Goal: Task Accomplishment & Management: Use online tool/utility

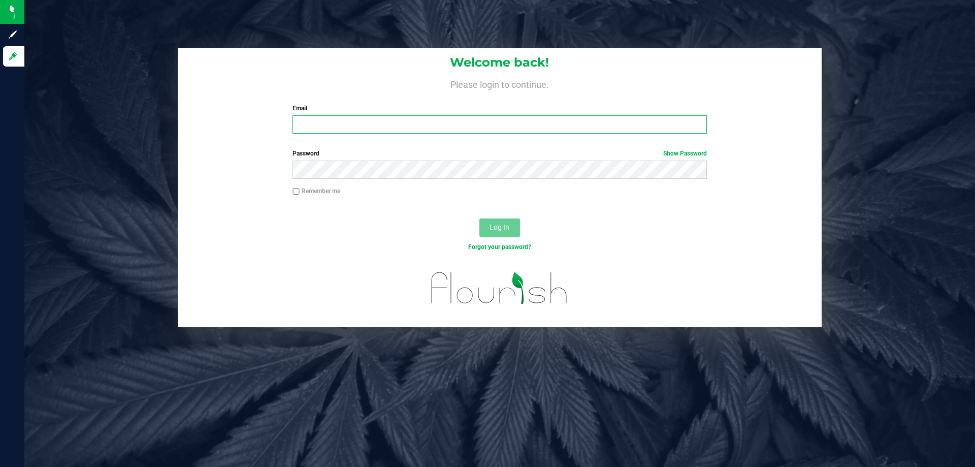
click at [356, 133] on input "Email" at bounding box center [500, 124] width 414 height 18
type input "[EMAIL_ADDRESS][DOMAIN_NAME]"
click at [479, 218] on button "Log In" at bounding box center [499, 227] width 41 height 18
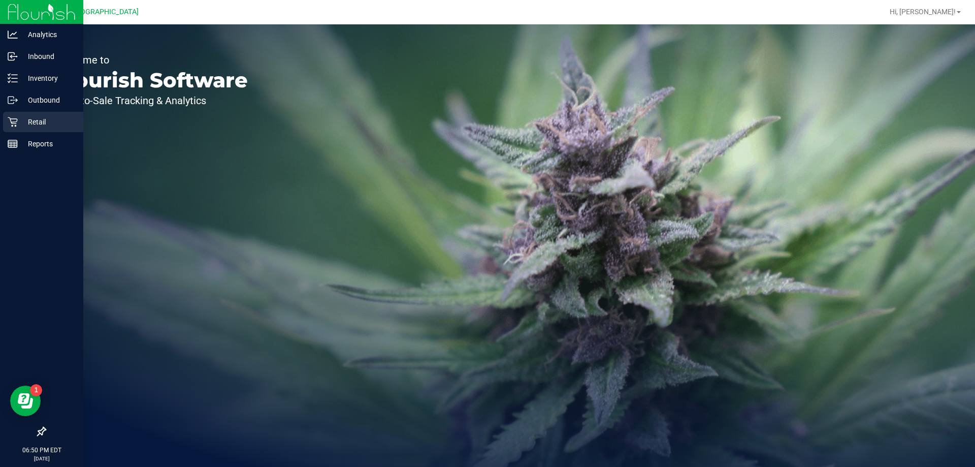
click at [22, 119] on p "Retail" at bounding box center [48, 122] width 61 height 12
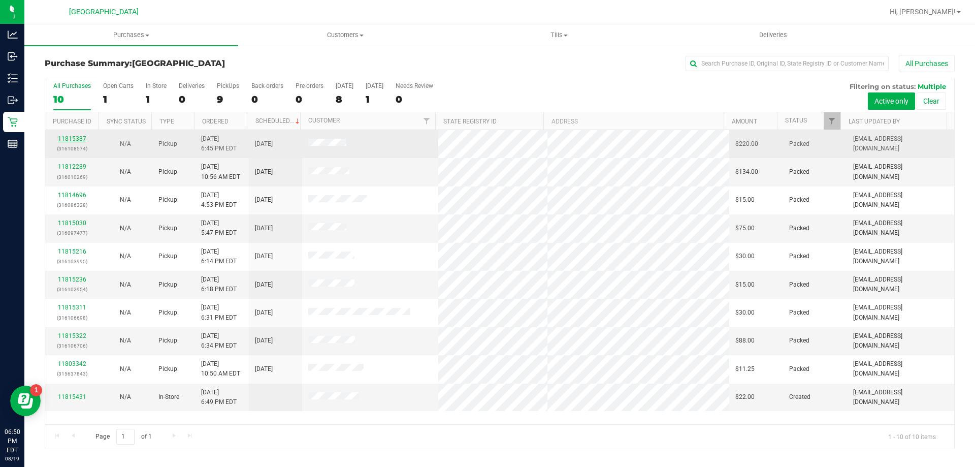
click at [79, 142] on link "11815387" at bounding box center [72, 138] width 28 height 7
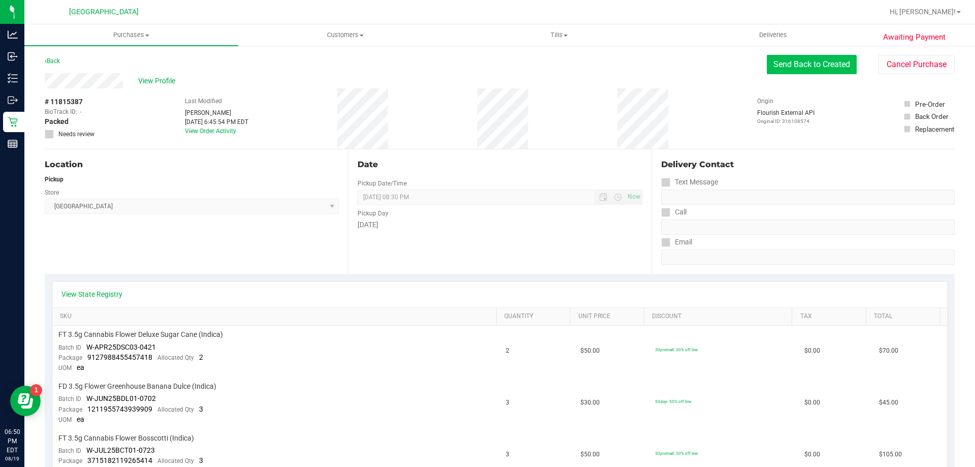
click at [802, 70] on button "Send Back to Created" at bounding box center [812, 64] width 90 height 19
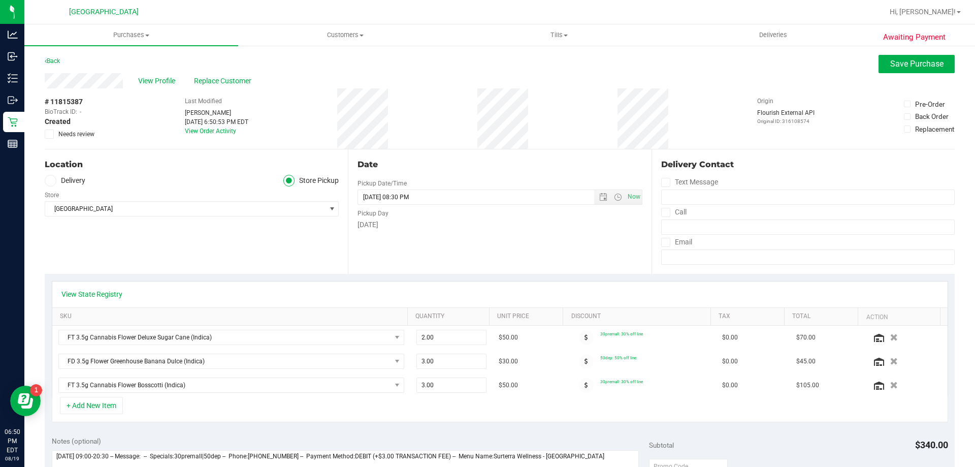
click at [57, 135] on label "Needs review" at bounding box center [70, 134] width 51 height 9
click at [0, 0] on input "Needs review" at bounding box center [0, 0] width 0 height 0
click at [946, 65] on button "Save Purchase" at bounding box center [917, 64] width 76 height 18
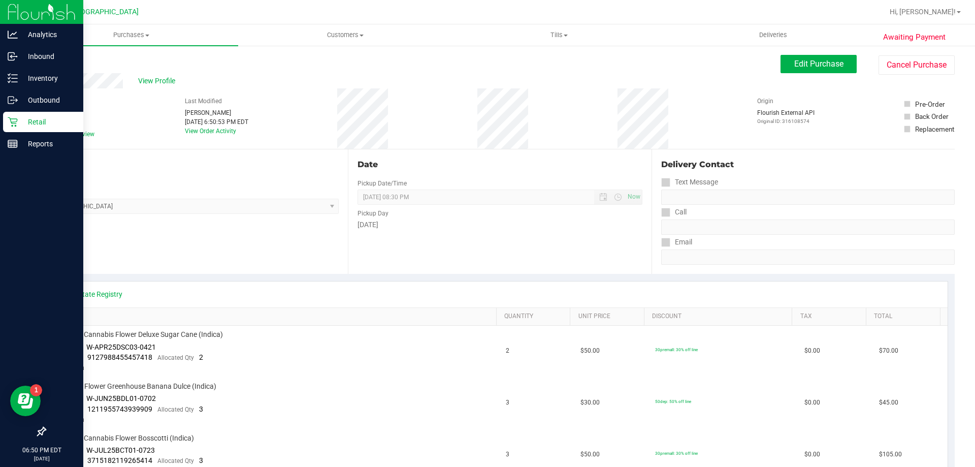
click at [40, 118] on p "Retail" at bounding box center [48, 122] width 61 height 12
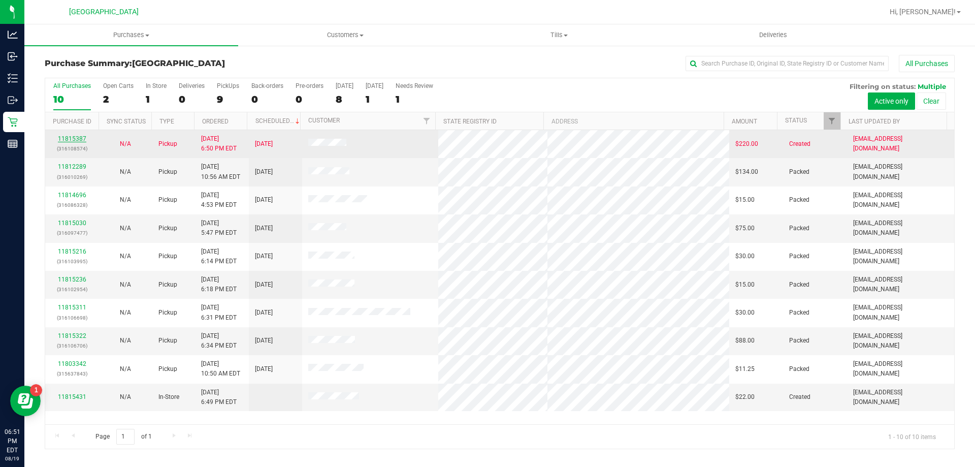
click at [78, 136] on link "11815387" at bounding box center [72, 138] width 28 height 7
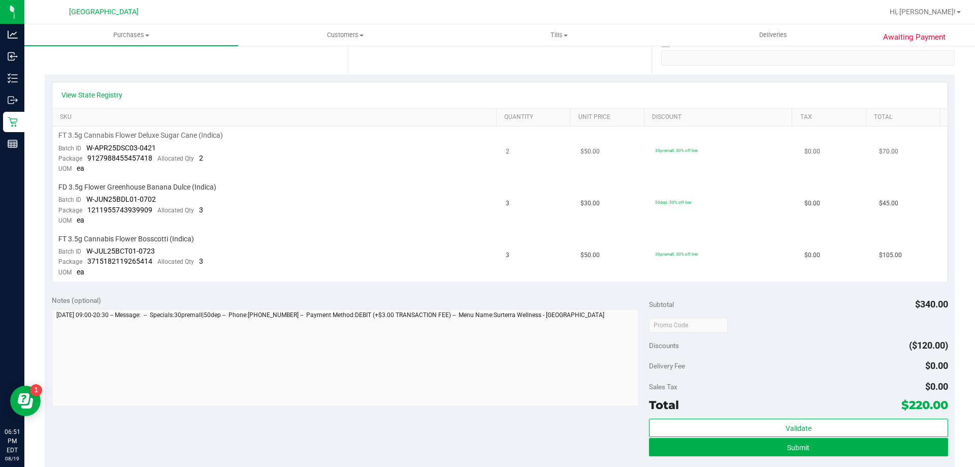
scroll to position [406, 0]
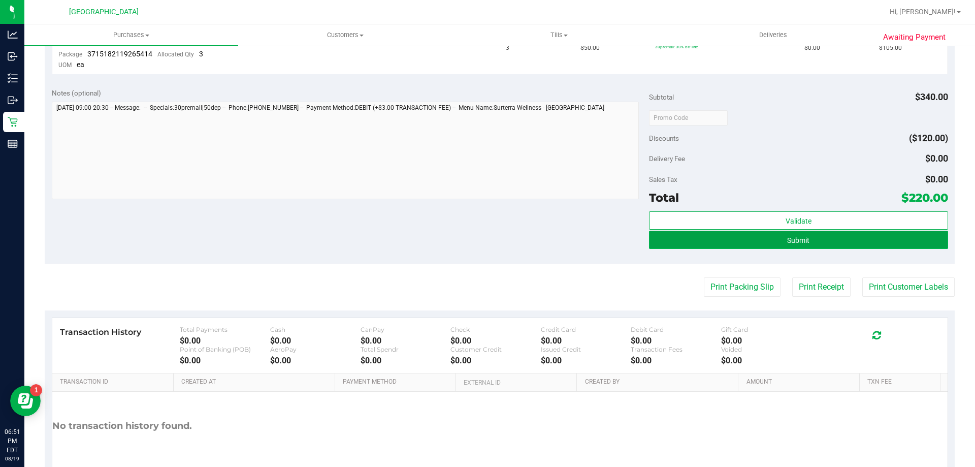
click at [844, 240] on button "Submit" at bounding box center [798, 240] width 299 height 18
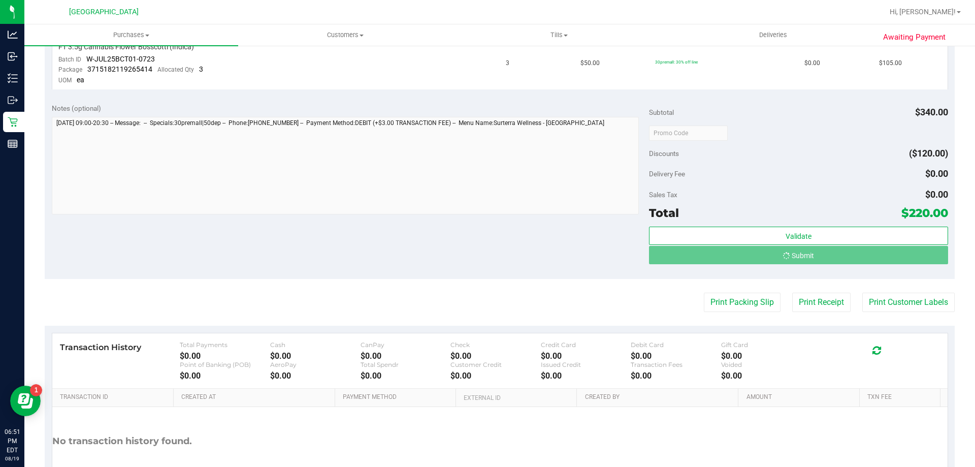
scroll to position [375, 0]
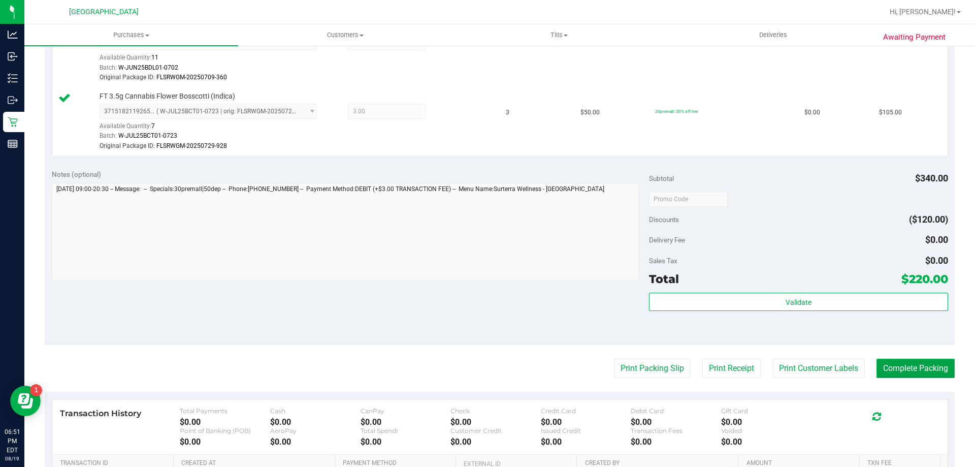
click at [904, 364] on button "Complete Packing" at bounding box center [916, 368] width 78 height 19
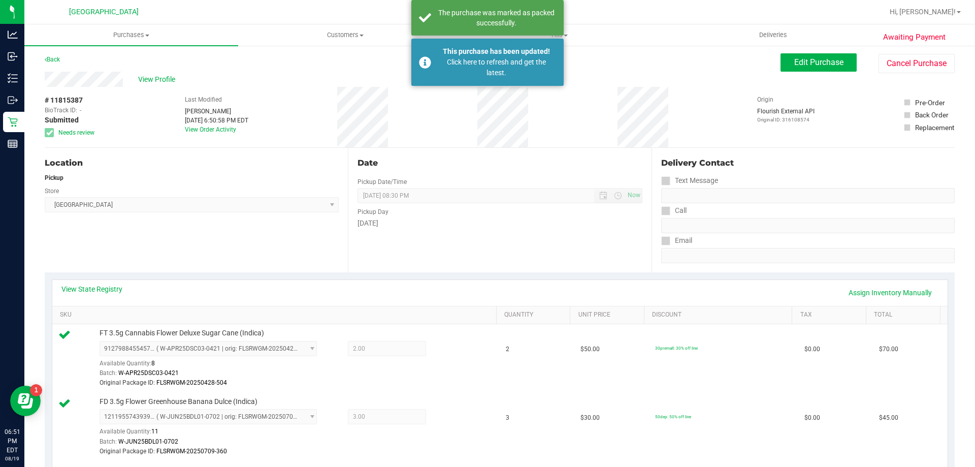
scroll to position [0, 0]
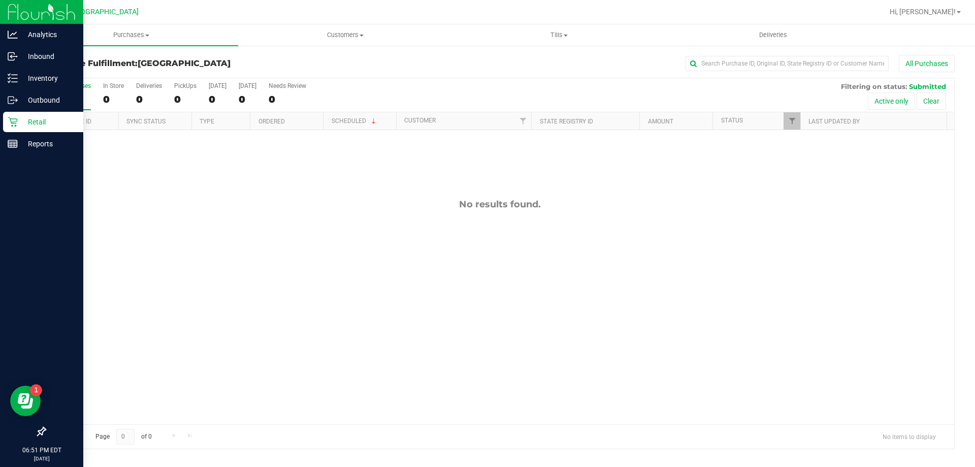
click at [29, 124] on p "Retail" at bounding box center [48, 122] width 61 height 12
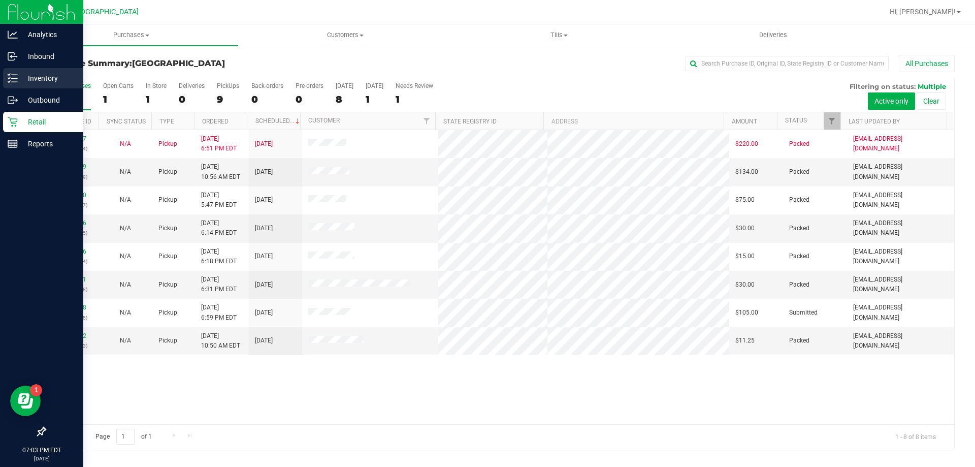
click at [54, 73] on p "Inventory" at bounding box center [48, 78] width 61 height 12
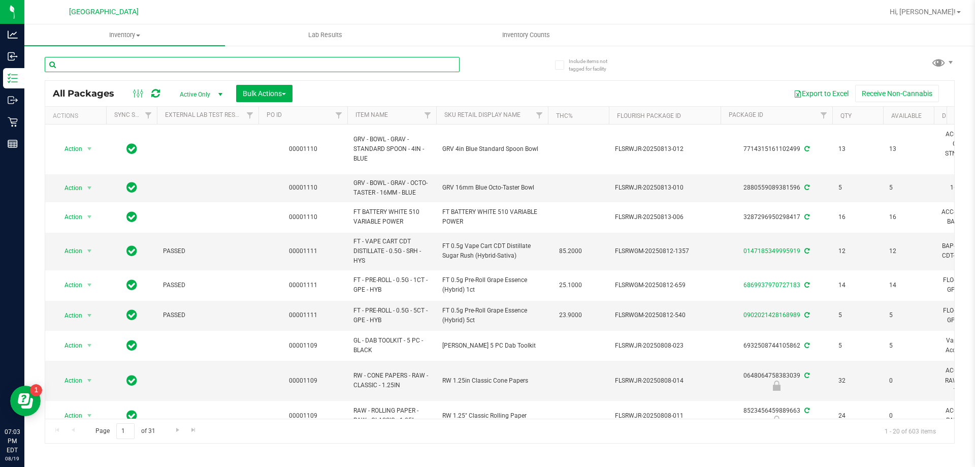
click at [135, 68] on input "text" at bounding box center [252, 64] width 415 height 15
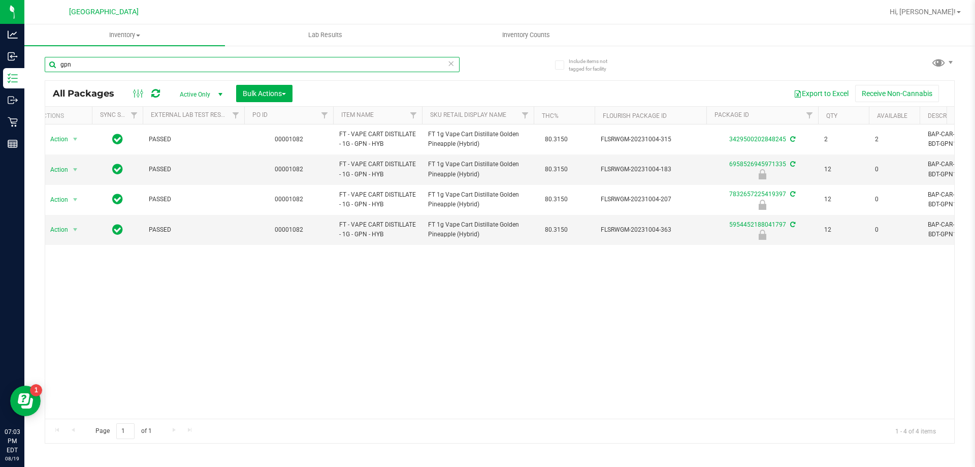
scroll to position [0, 1]
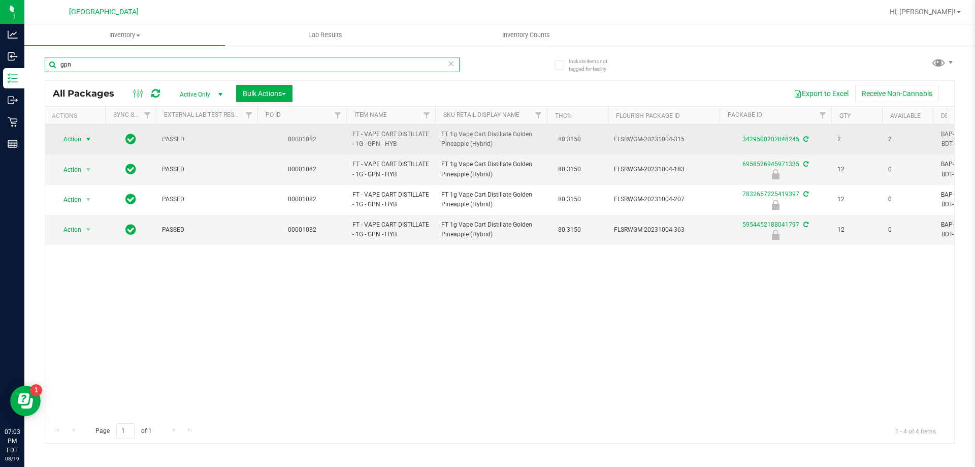
type input "gpn"
click at [81, 144] on span "Action" at bounding box center [67, 139] width 27 height 14
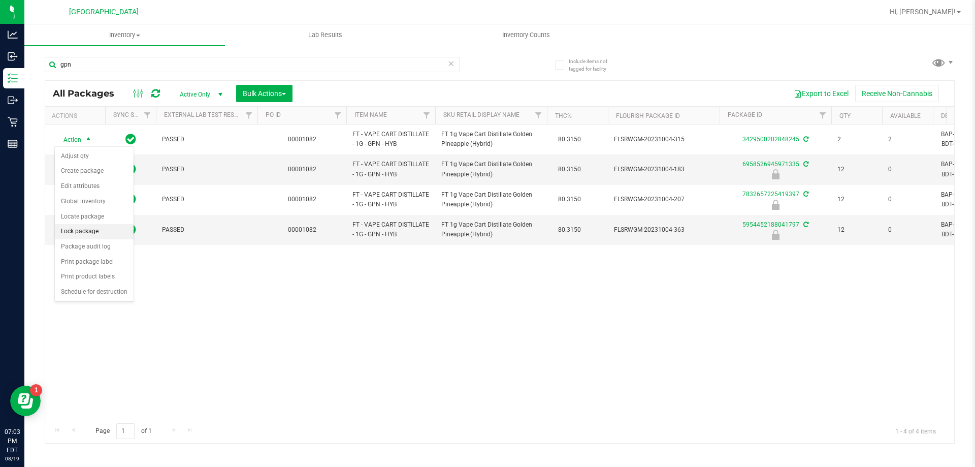
click at [81, 230] on li "Lock package" at bounding box center [94, 231] width 79 height 15
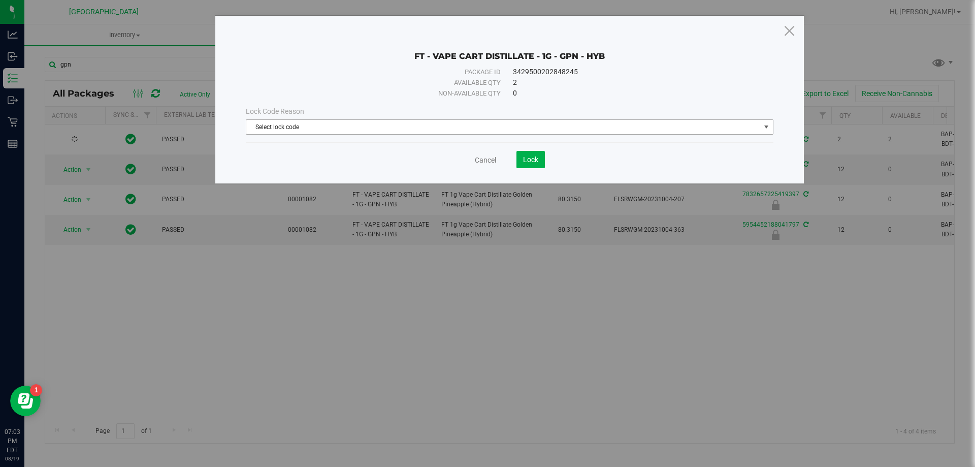
click at [524, 128] on span "Select lock code" at bounding box center [503, 127] width 514 height 14
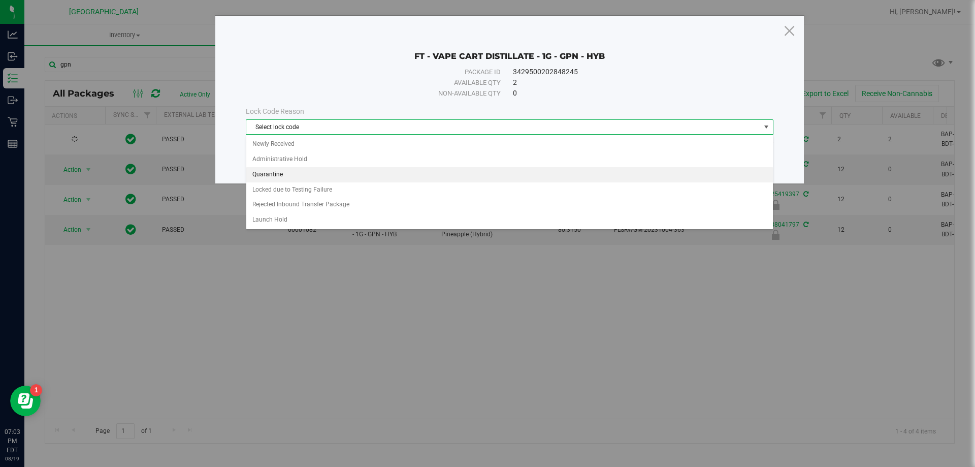
click at [297, 171] on li "Quarantine" at bounding box center [509, 174] width 527 height 15
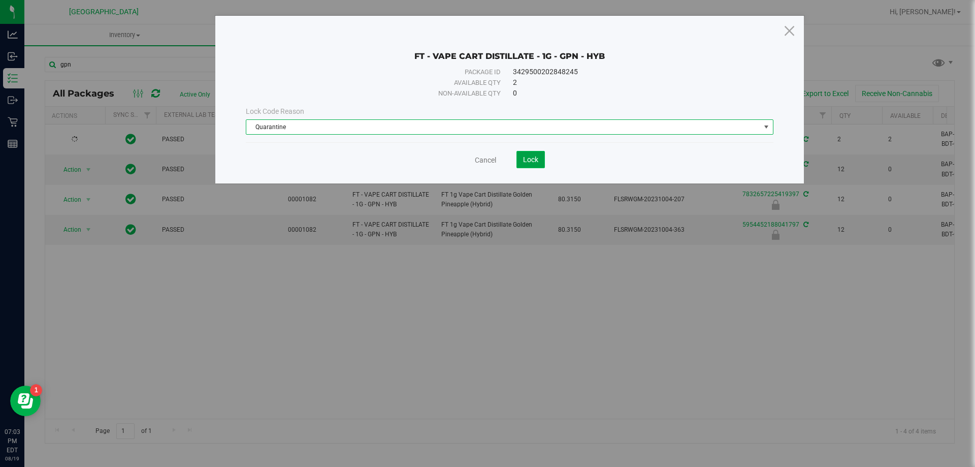
click at [524, 158] on span "Lock" at bounding box center [530, 159] width 15 height 8
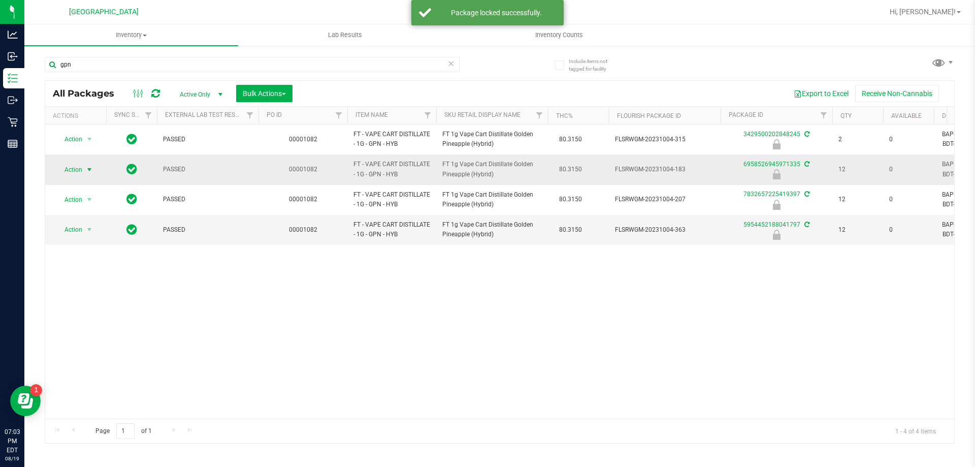
click at [85, 173] on span "select" at bounding box center [89, 170] width 8 height 8
click at [70, 282] on li "Unlock package" at bounding box center [88, 289] width 65 height 15
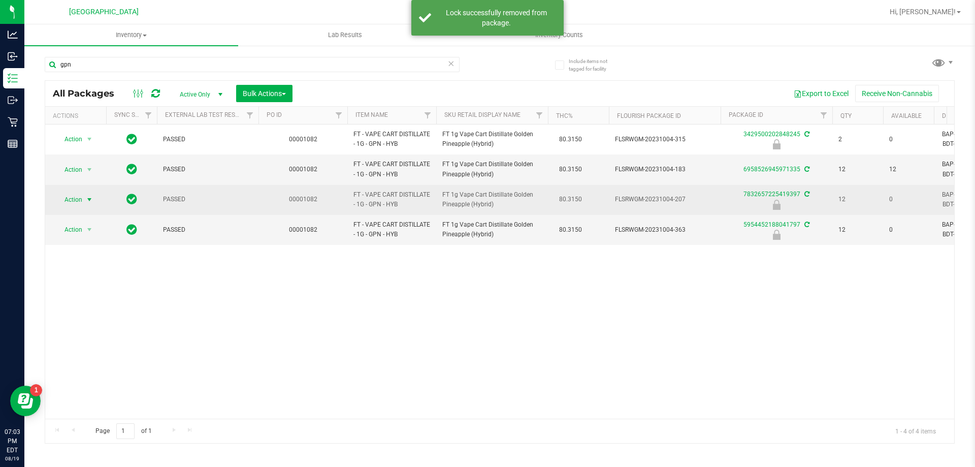
click at [80, 200] on span "Action" at bounding box center [68, 199] width 27 height 14
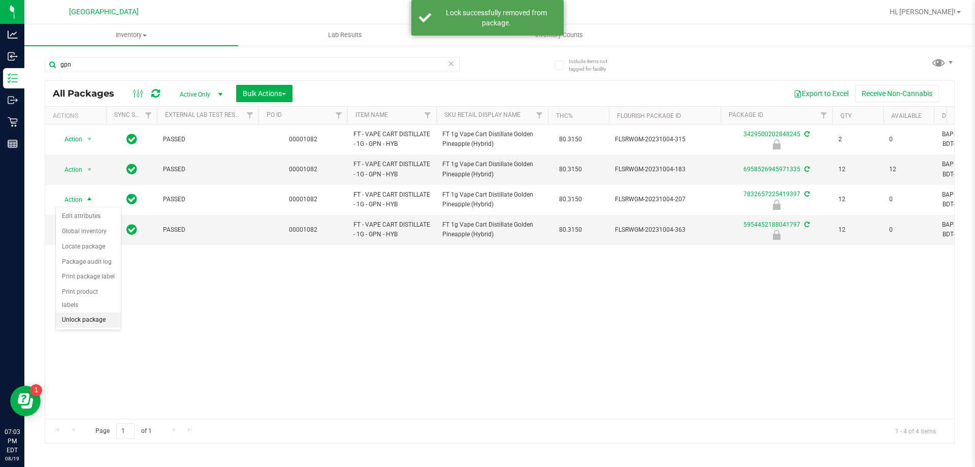
click at [94, 312] on li "Unlock package" at bounding box center [88, 319] width 65 height 15
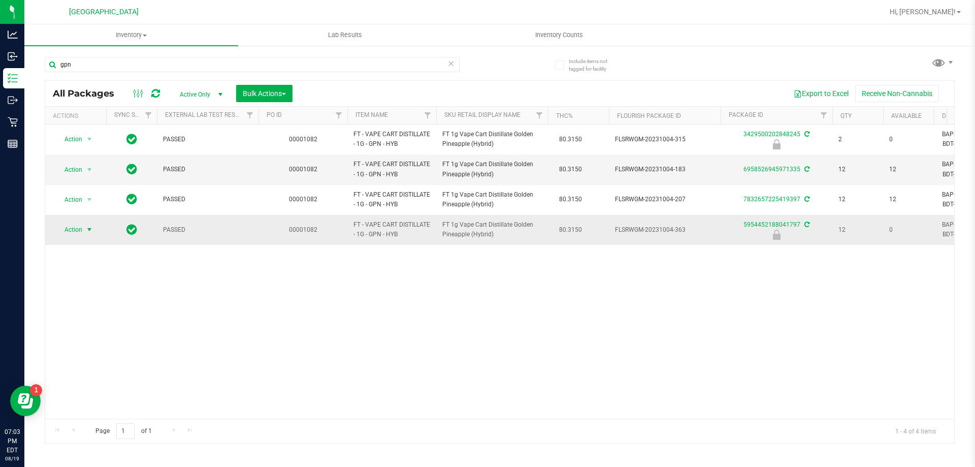
click at [70, 230] on span "Action" at bounding box center [68, 229] width 27 height 14
click at [96, 343] on li "Unlock package" at bounding box center [88, 350] width 65 height 15
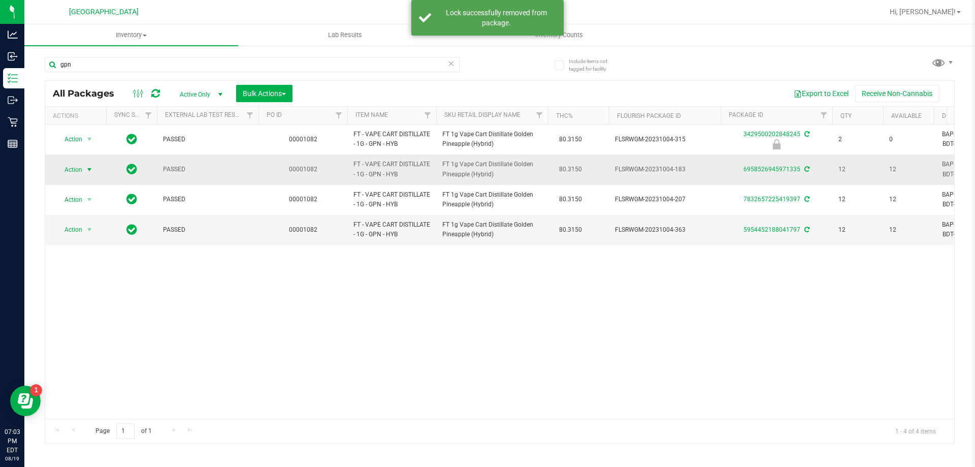
click at [86, 166] on span "select" at bounding box center [89, 170] width 8 height 8
click at [95, 258] on li "Lock package" at bounding box center [95, 261] width 79 height 15
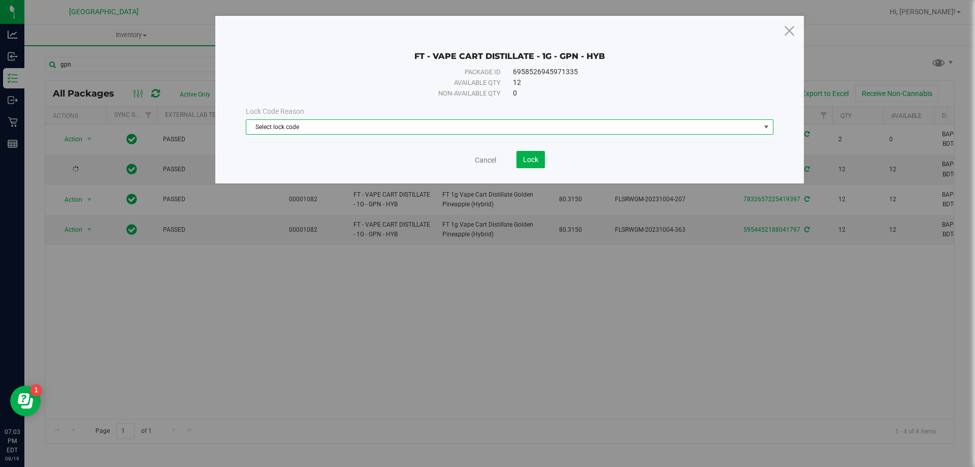
click at [332, 124] on span "Select lock code" at bounding box center [503, 127] width 514 height 14
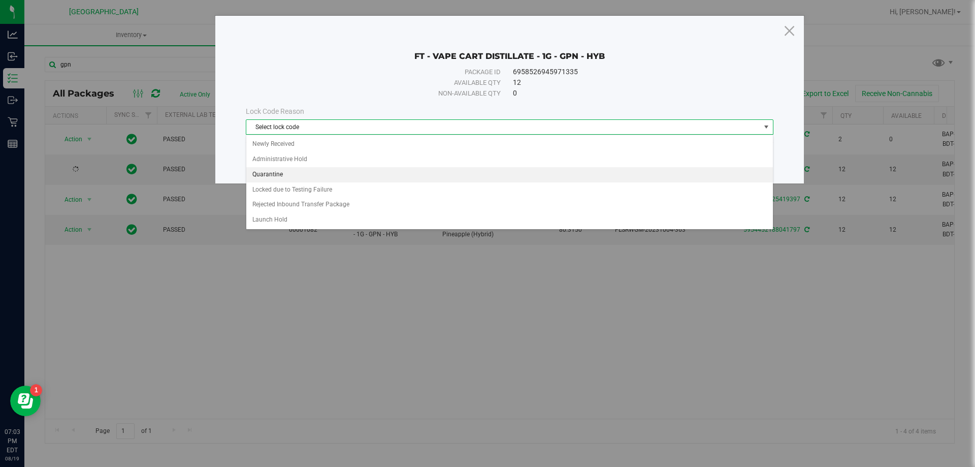
click at [256, 169] on li "Quarantine" at bounding box center [509, 174] width 527 height 15
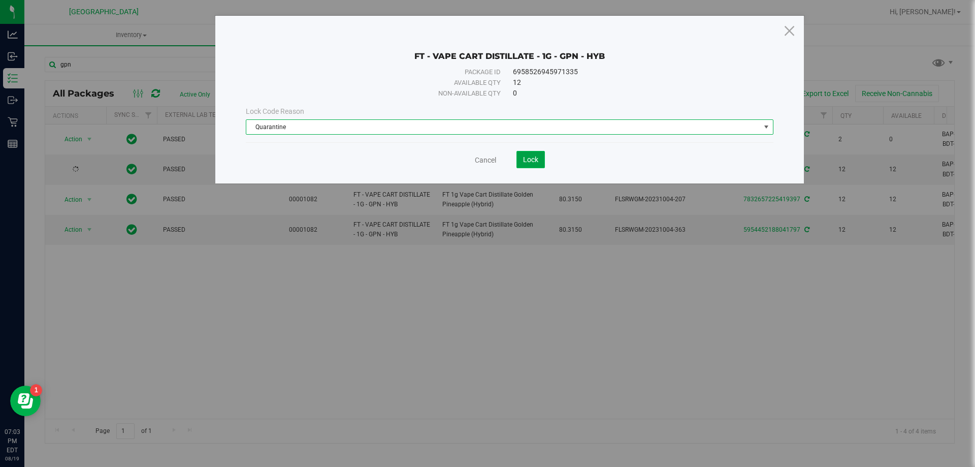
click at [529, 154] on button "Lock" at bounding box center [531, 159] width 28 height 17
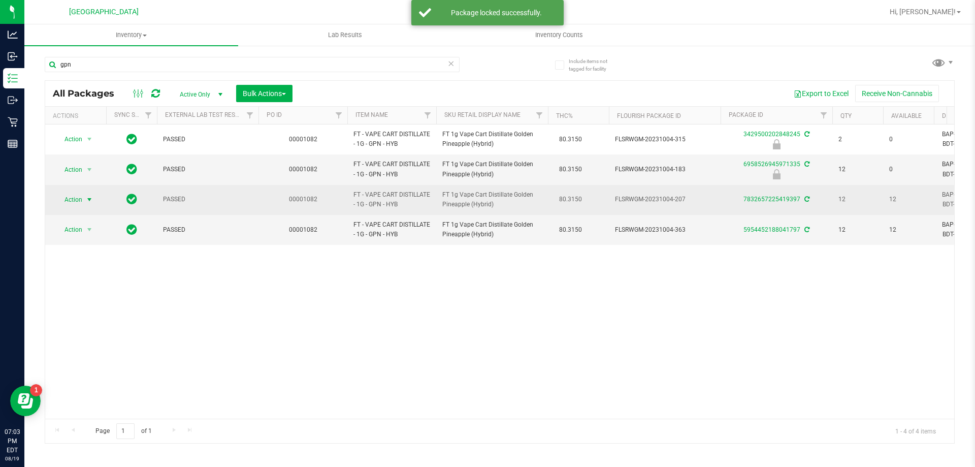
click at [81, 199] on span "Action" at bounding box center [68, 199] width 27 height 14
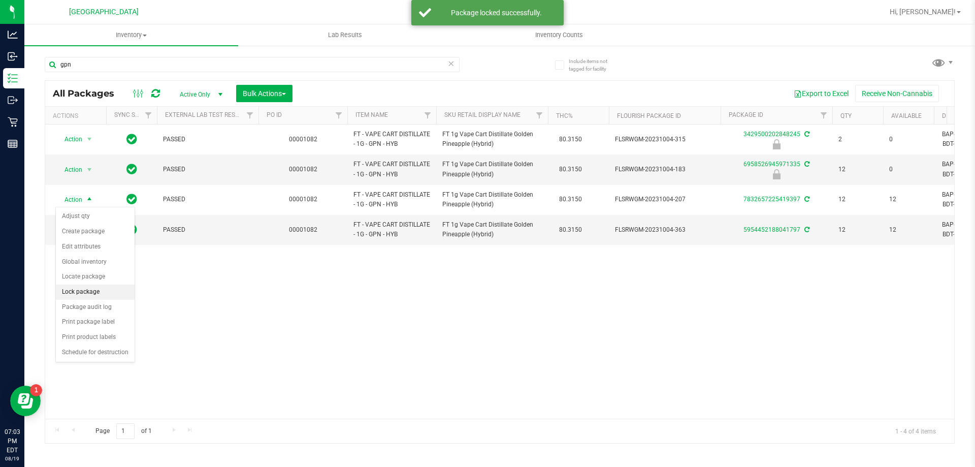
click at [100, 288] on li "Lock package" at bounding box center [95, 291] width 79 height 15
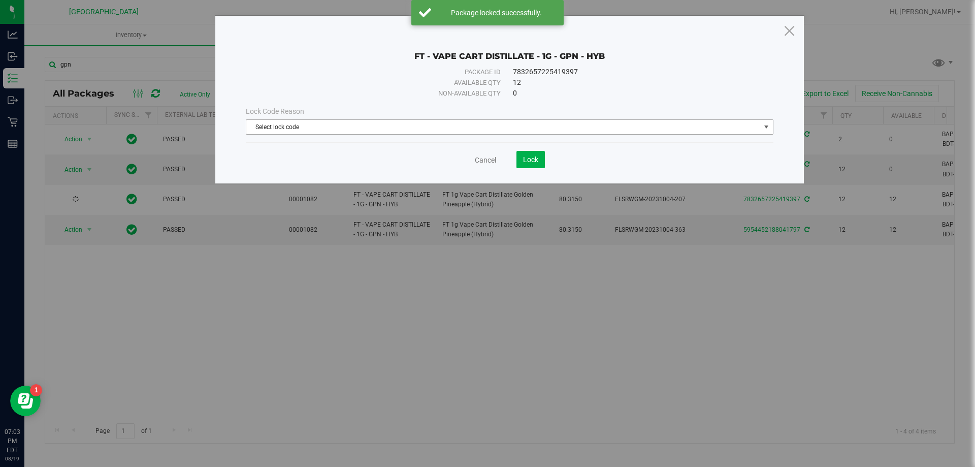
click at [487, 121] on span "Select lock code" at bounding box center [503, 127] width 514 height 14
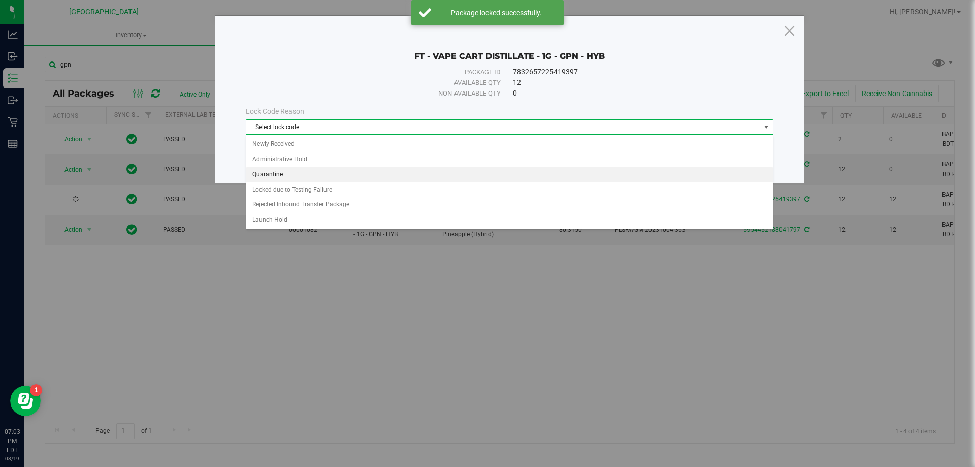
click at [319, 175] on li "Quarantine" at bounding box center [509, 174] width 527 height 15
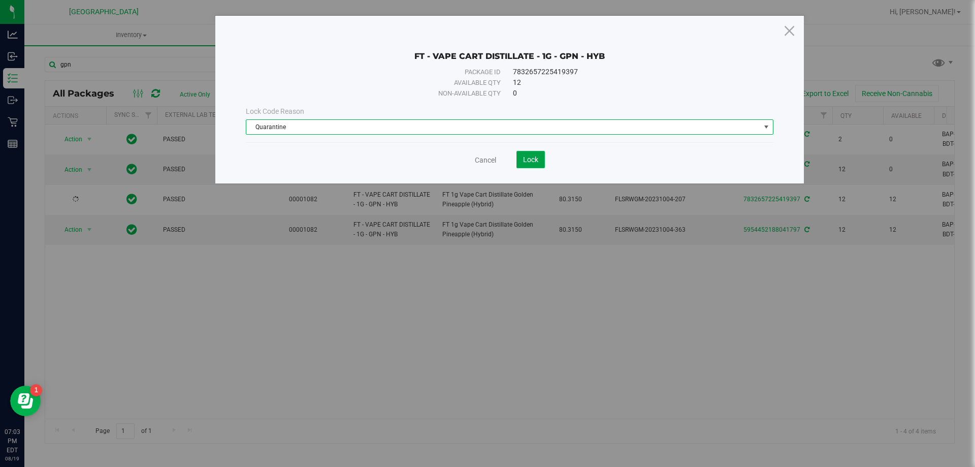
click at [527, 158] on span "Lock" at bounding box center [530, 159] width 15 height 8
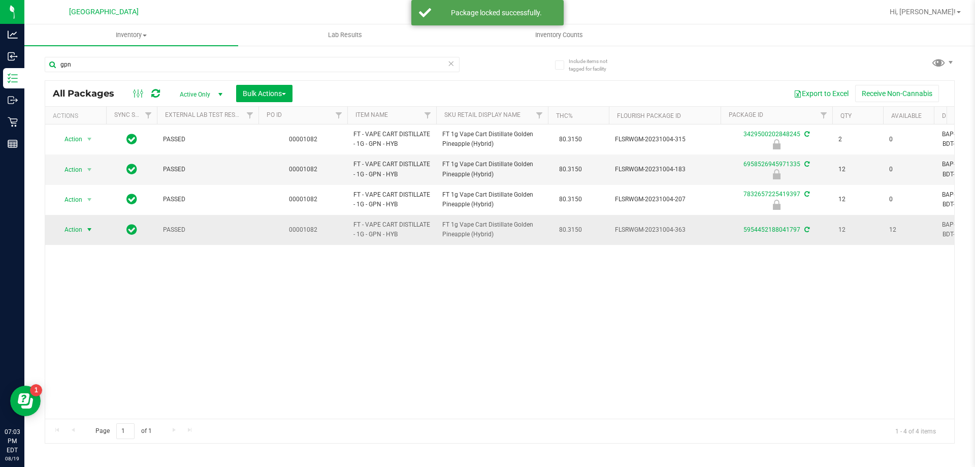
click at [89, 232] on span "select" at bounding box center [89, 230] width 8 height 8
click at [96, 325] on li "Lock package" at bounding box center [95, 321] width 79 height 15
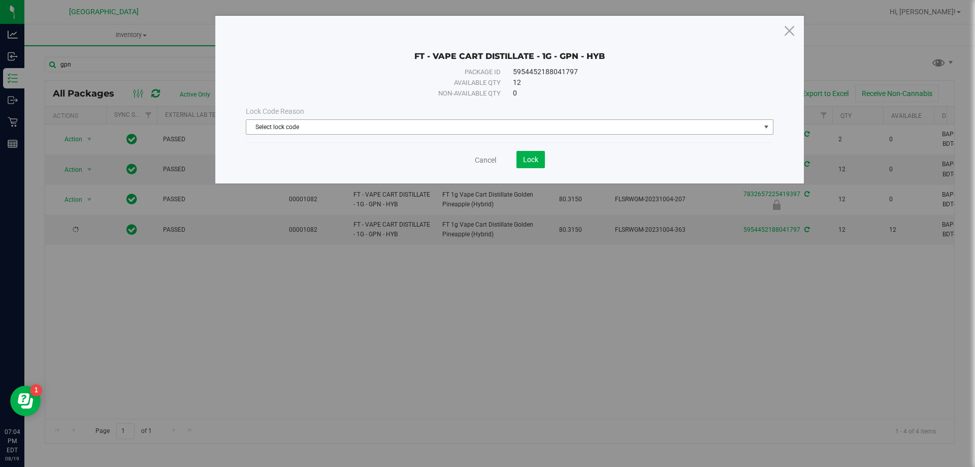
click at [481, 124] on span "Select lock code" at bounding box center [503, 127] width 514 height 14
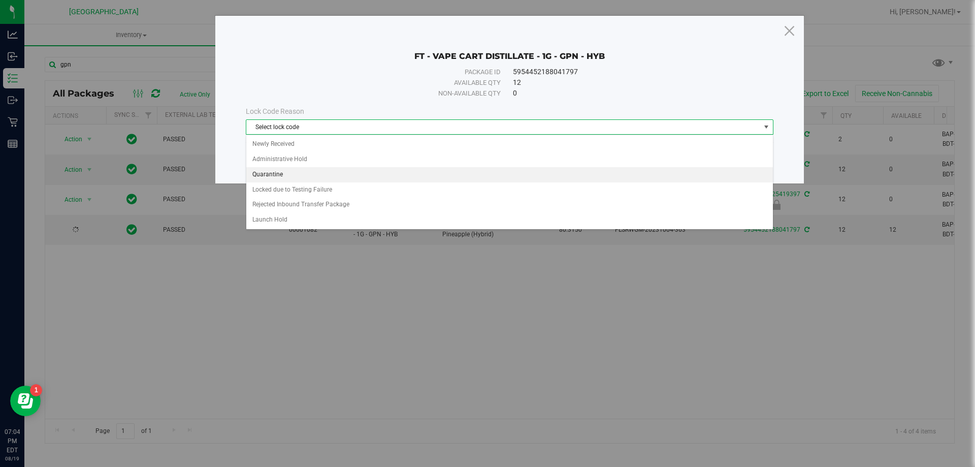
click at [306, 177] on li "Quarantine" at bounding box center [509, 174] width 527 height 15
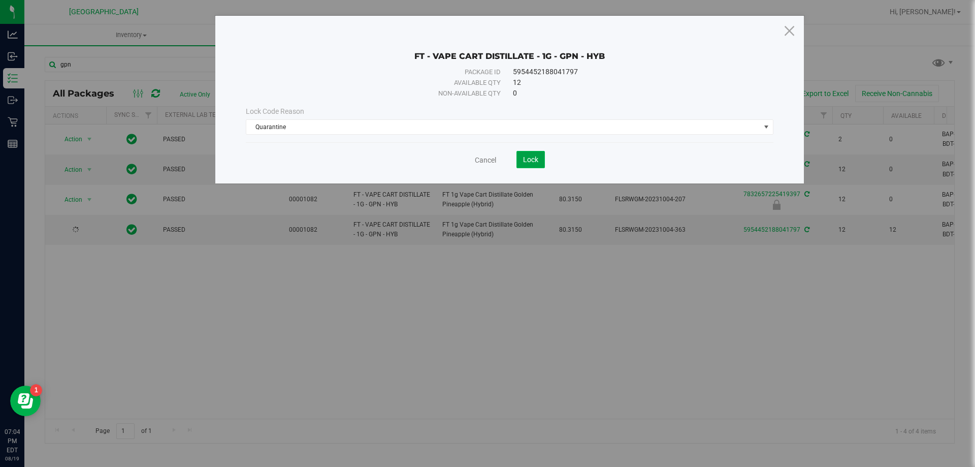
click at [539, 159] on button "Lock" at bounding box center [531, 159] width 28 height 17
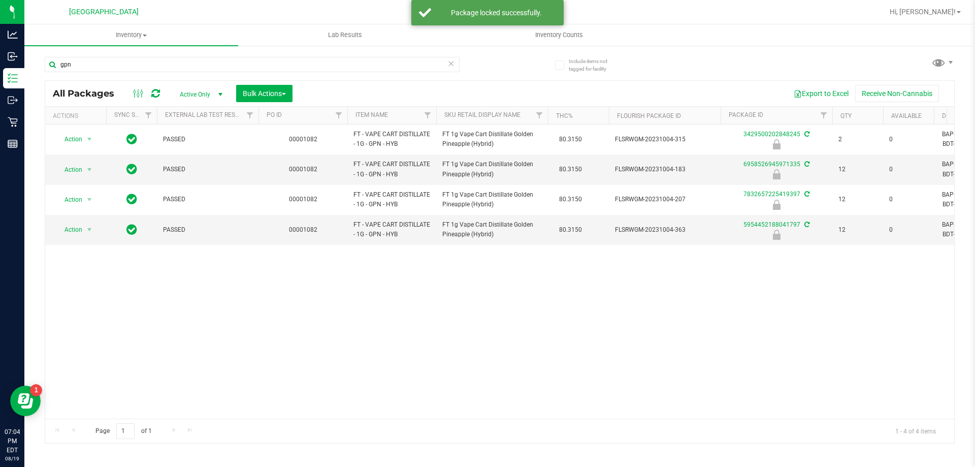
click at [599, 280] on div "Action Action Edit attributes Global inventory Locate package Package audit log…" at bounding box center [499, 271] width 909 height 294
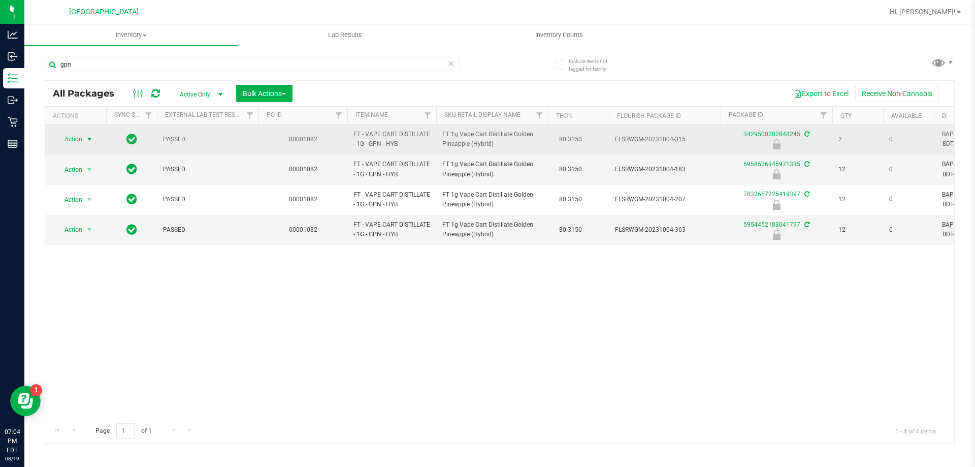
click at [76, 137] on span "Action" at bounding box center [68, 139] width 27 height 14
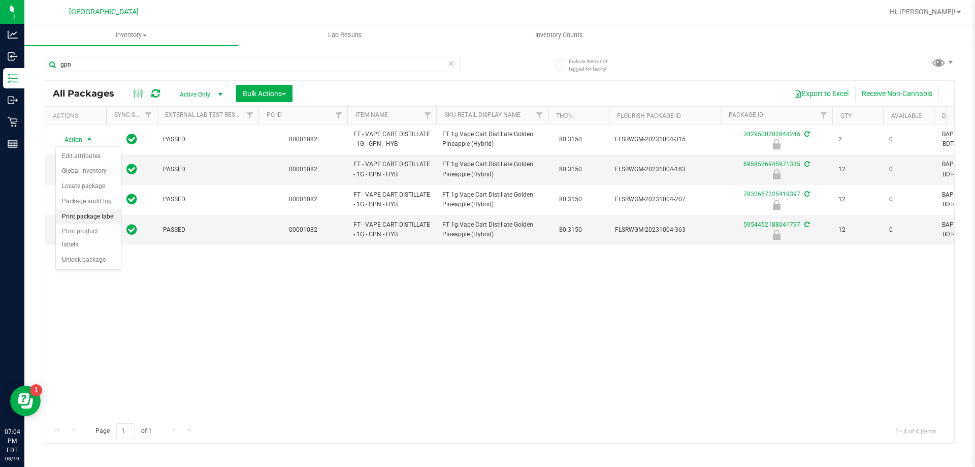
click at [93, 217] on li "Print package label" at bounding box center [88, 216] width 65 height 15
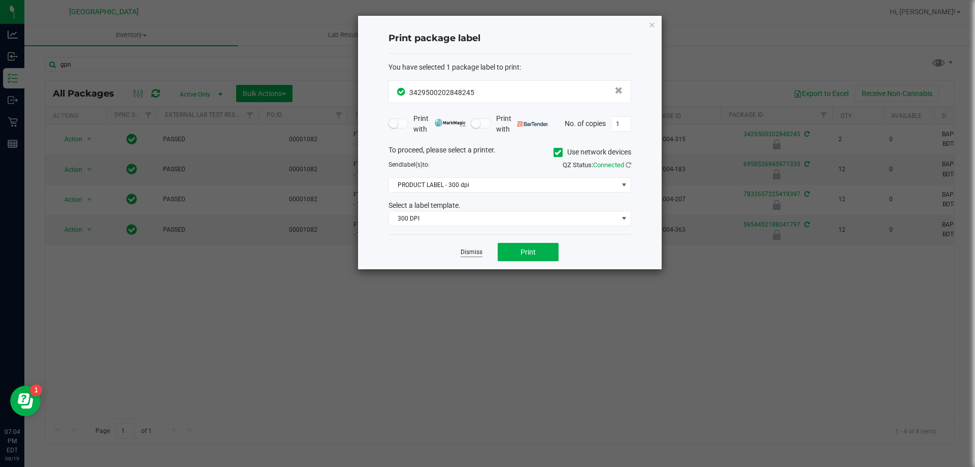
click at [477, 252] on link "Dismiss" at bounding box center [472, 252] width 22 height 9
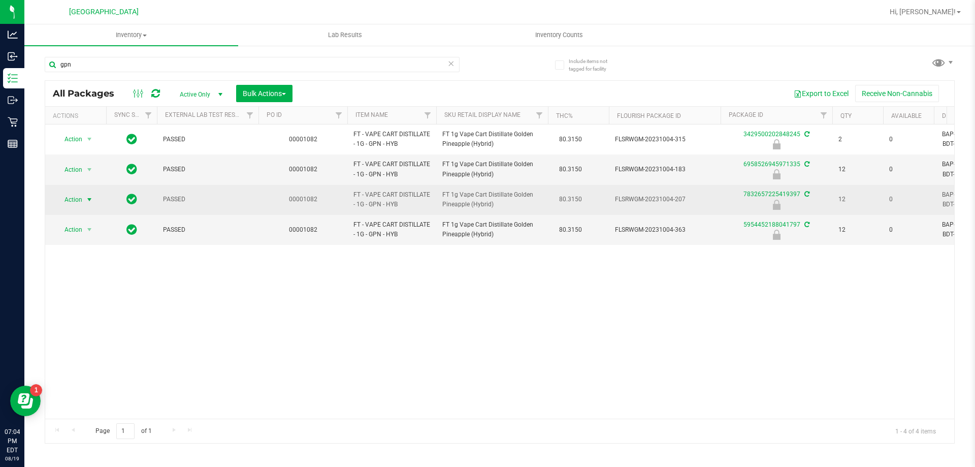
click at [86, 202] on span "select" at bounding box center [89, 200] width 8 height 8
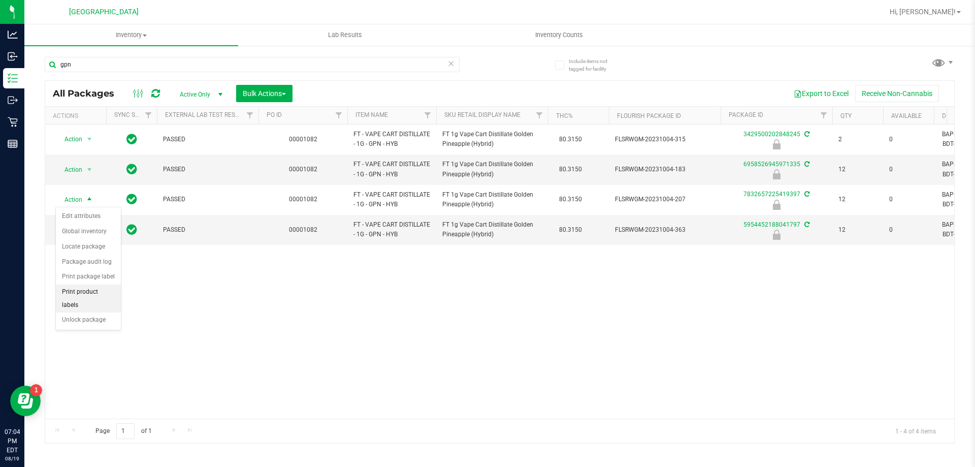
click at [93, 291] on li "Print product labels" at bounding box center [88, 298] width 65 height 28
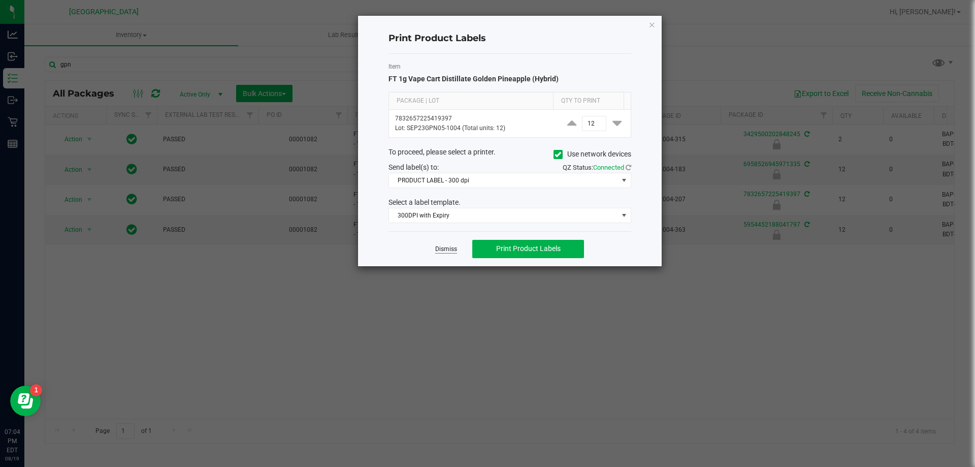
click at [447, 248] on link "Dismiss" at bounding box center [446, 249] width 22 height 9
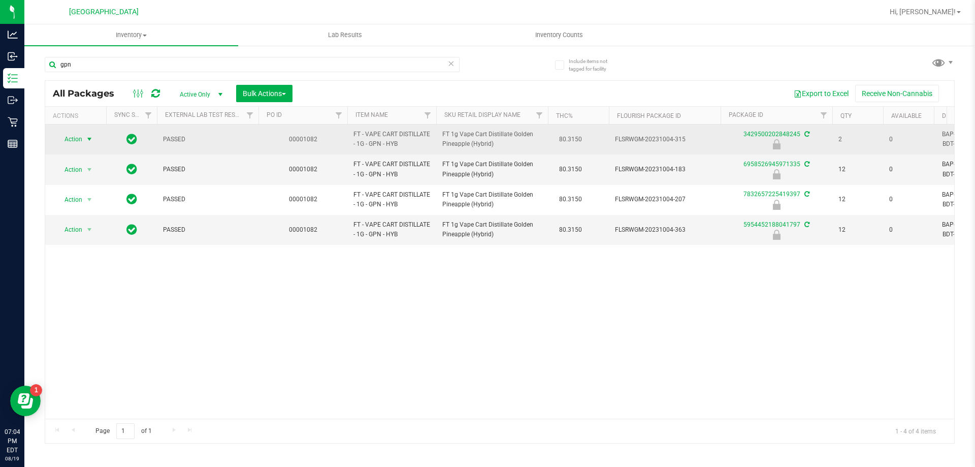
click at [85, 136] on span "select" at bounding box center [89, 139] width 13 height 14
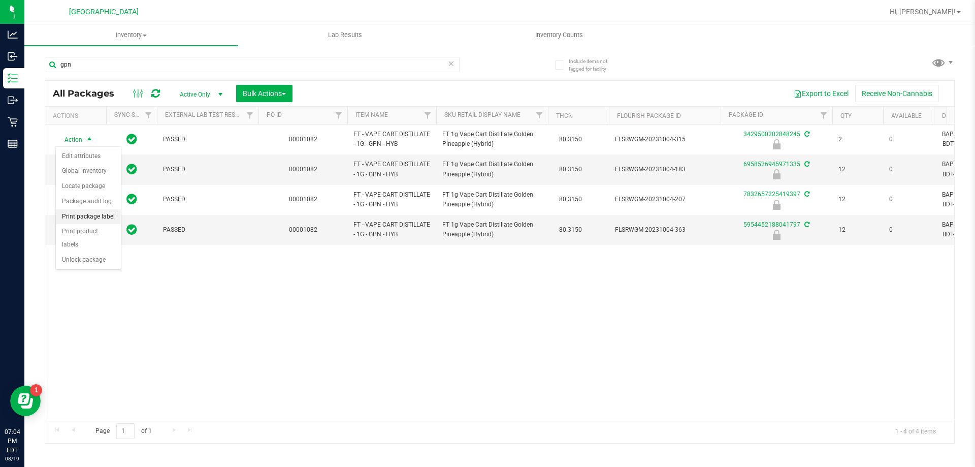
click at [99, 220] on li "Print package label" at bounding box center [88, 216] width 65 height 15
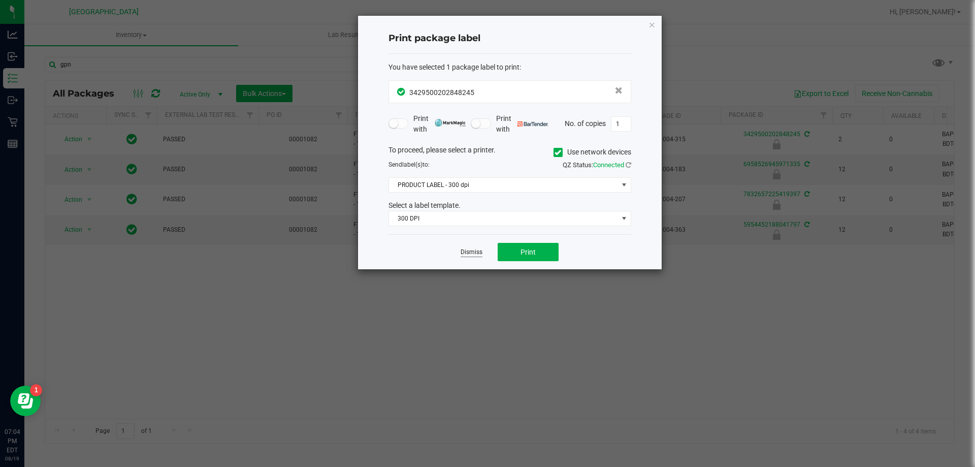
click at [472, 251] on link "Dismiss" at bounding box center [472, 252] width 22 height 9
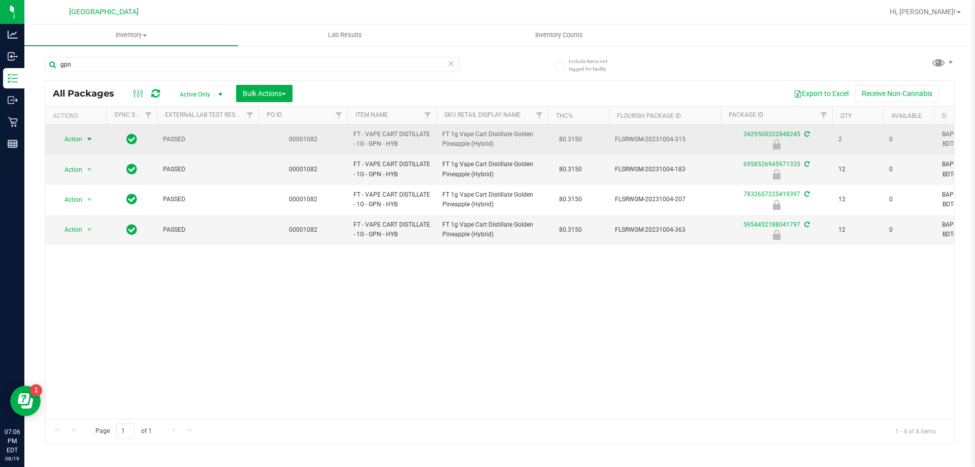
click at [78, 139] on span "Action" at bounding box center [68, 139] width 27 height 14
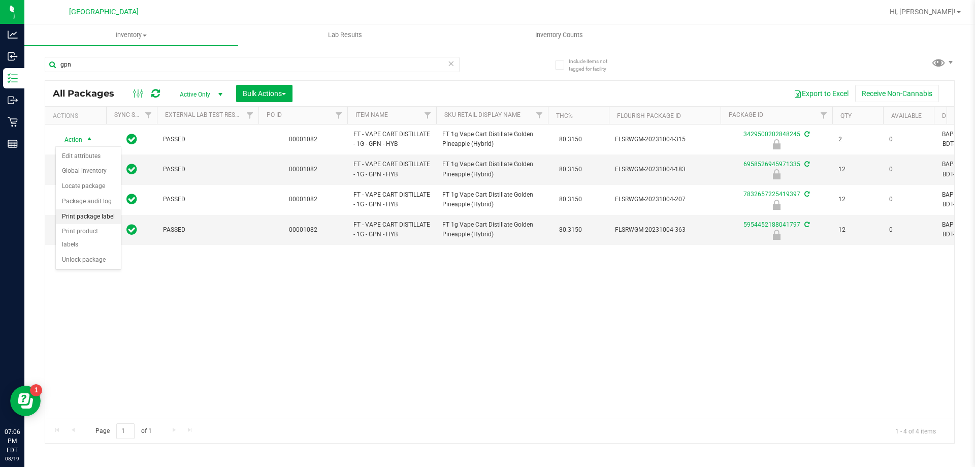
click at [93, 218] on li "Print package label" at bounding box center [88, 216] width 65 height 15
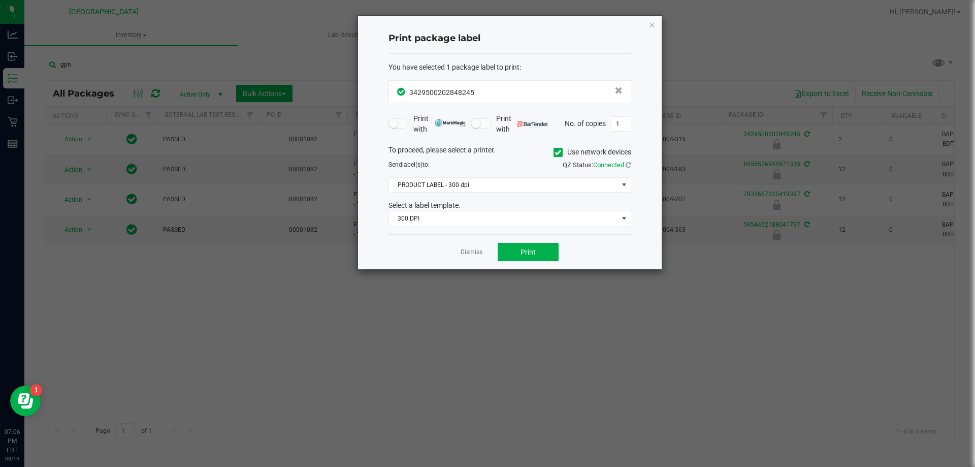
click at [524, 237] on div "Dismiss Print" at bounding box center [510, 251] width 243 height 35
click at [529, 222] on span "300 DPI" at bounding box center [503, 218] width 229 height 14
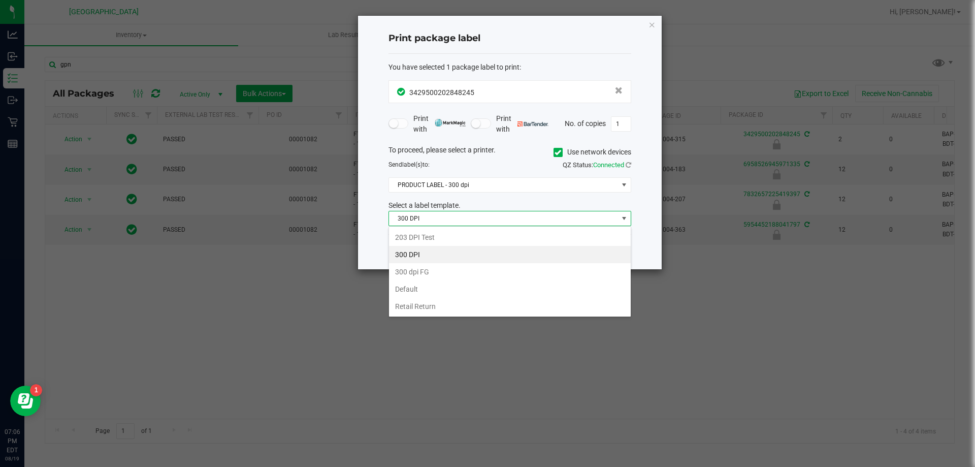
scroll to position [15, 243]
click at [436, 253] on li "300 DPI" at bounding box center [510, 254] width 242 height 17
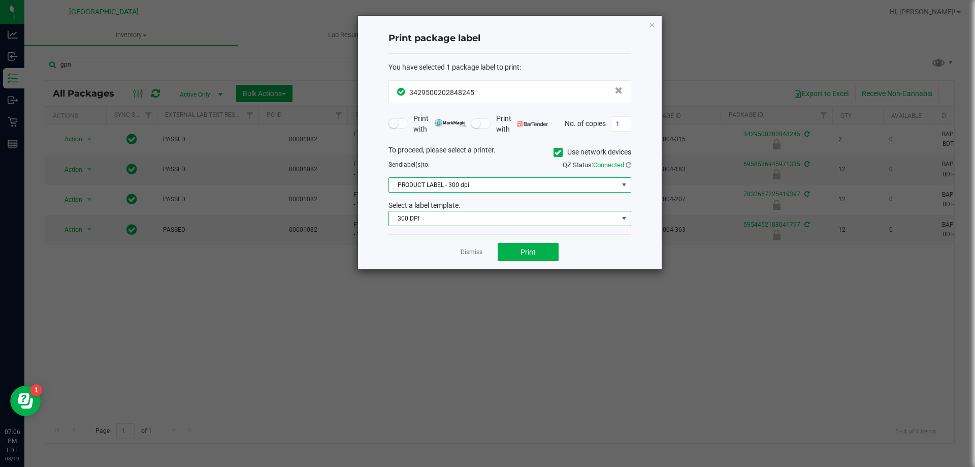
click at [459, 186] on span "PRODUCT LABEL - 300 dpi" at bounding box center [503, 185] width 229 height 14
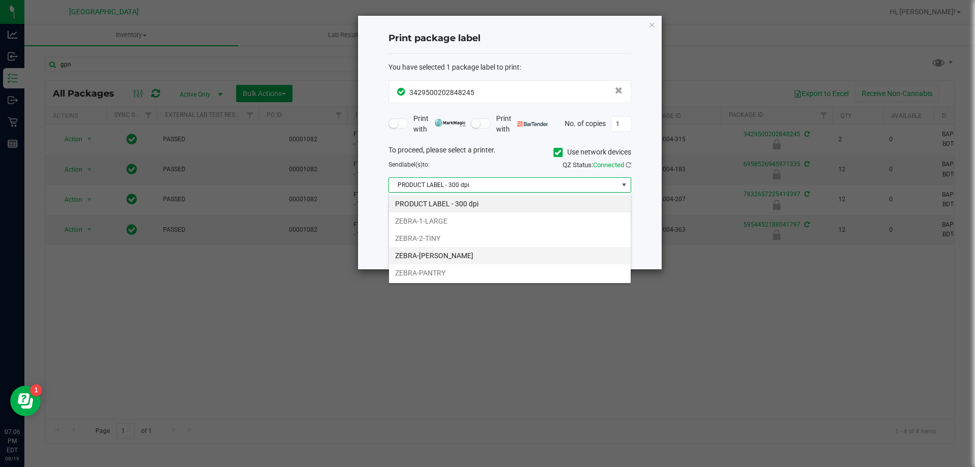
click at [440, 251] on li "ZEBRA-[PERSON_NAME]" at bounding box center [510, 255] width 242 height 17
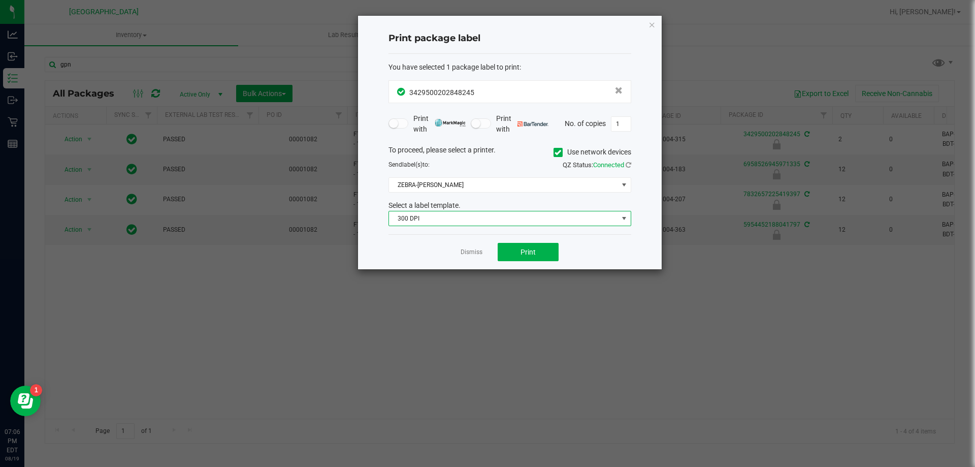
click at [557, 222] on span "300 DPI" at bounding box center [503, 218] width 229 height 14
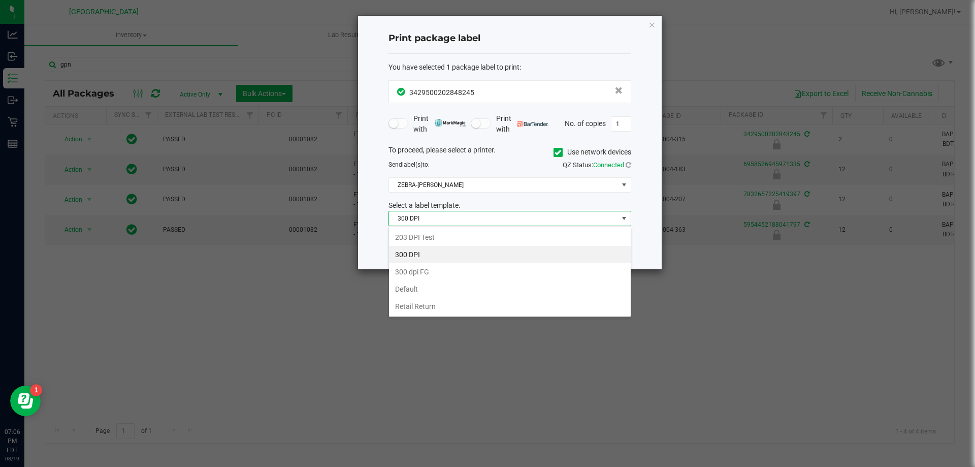
click at [557, 222] on span "300 DPI" at bounding box center [503, 218] width 229 height 14
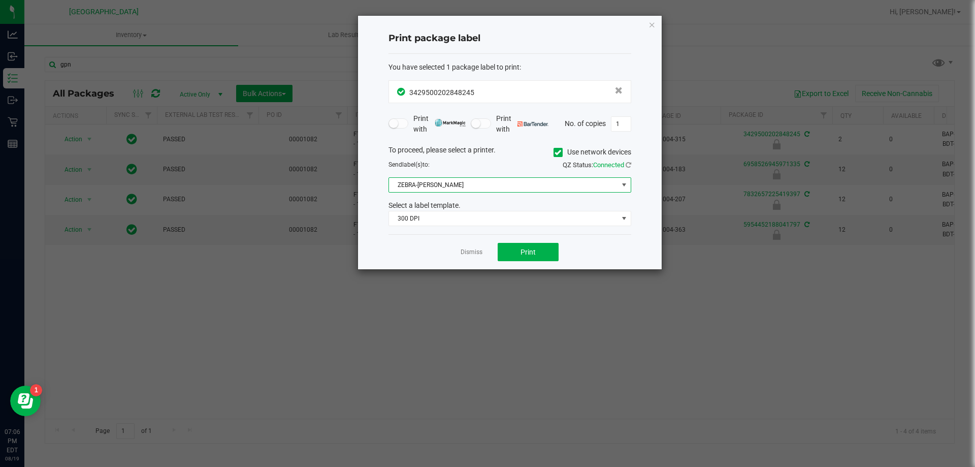
click at [479, 188] on span "ZEBRA-[PERSON_NAME]" at bounding box center [503, 185] width 229 height 14
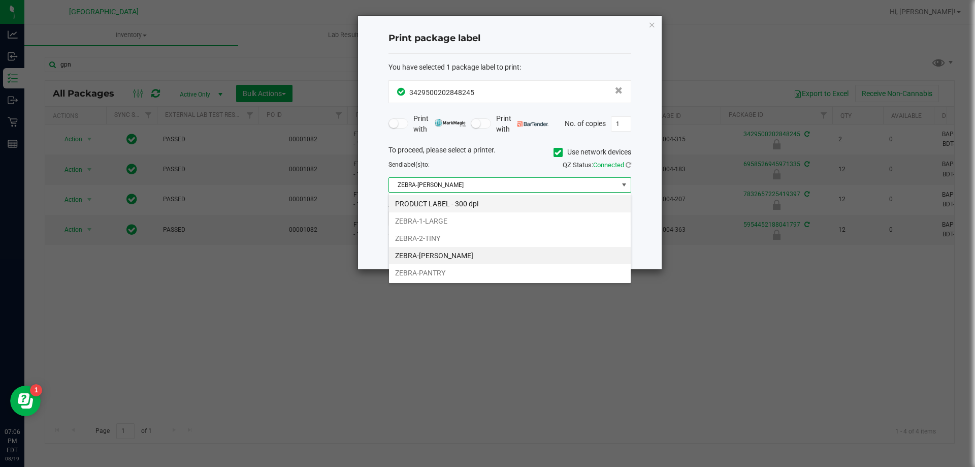
click at [453, 206] on li "PRODUCT LABEL - 300 dpi" at bounding box center [510, 203] width 242 height 17
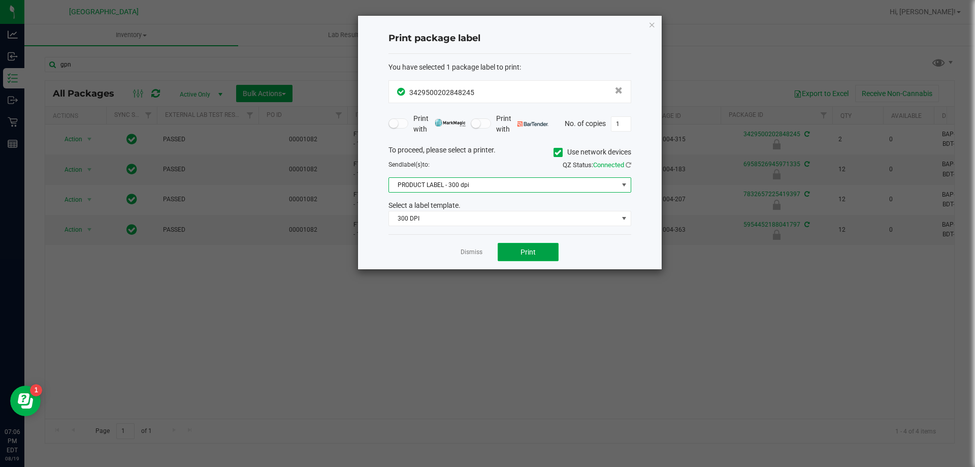
click at [536, 247] on button "Print" at bounding box center [528, 252] width 61 height 18
click at [469, 250] on link "Dismiss" at bounding box center [472, 252] width 22 height 9
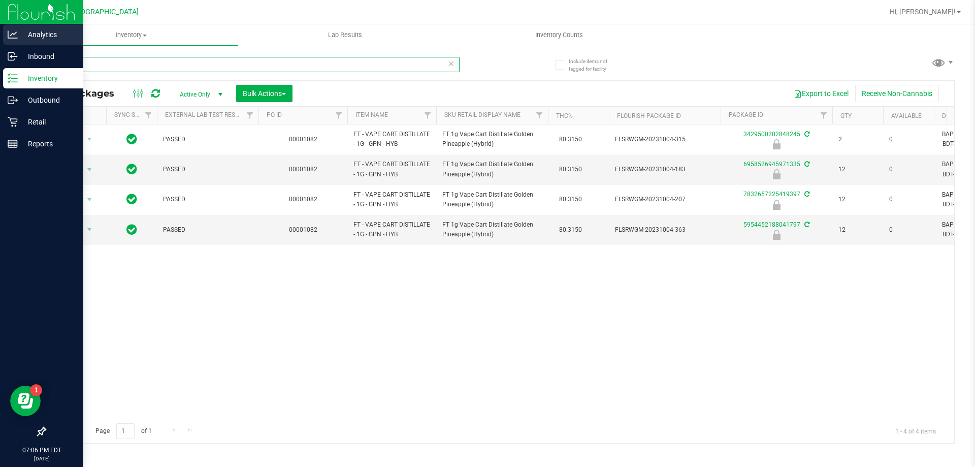
drag, startPoint x: 110, startPoint y: 69, endPoint x: 4, endPoint y: 45, distance: 108.4
click at [0, 61] on div "Analytics Inbound Inventory Outbound Retail Reports 07:06 PM EDT [DATE] 08/19 P…" at bounding box center [487, 233] width 975 height 467
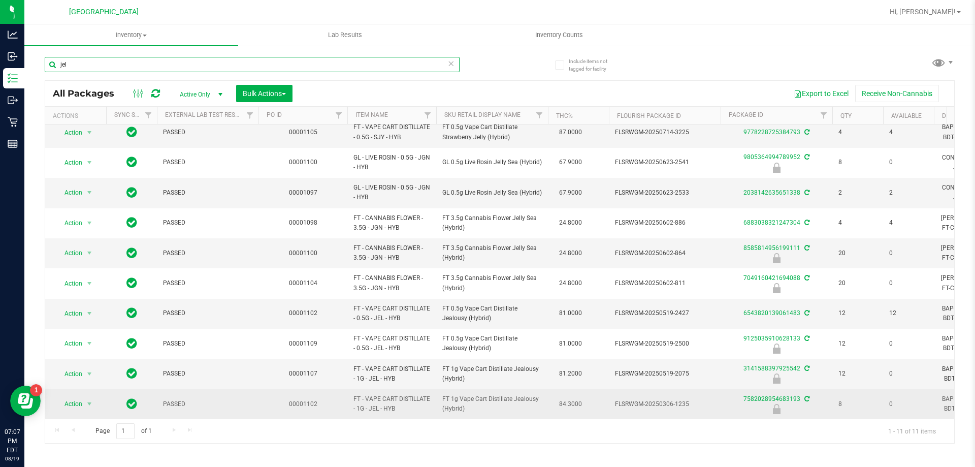
type input "jel"
click at [79, 397] on span "Action" at bounding box center [68, 404] width 27 height 14
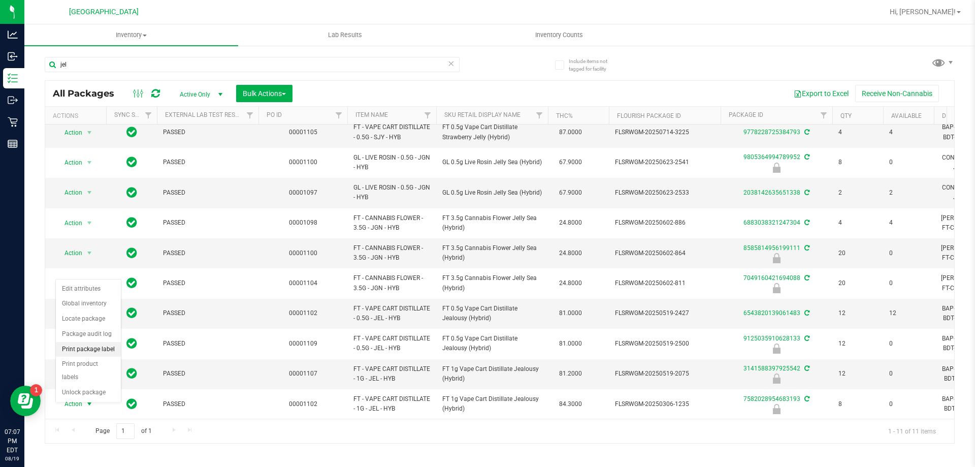
click at [83, 351] on li "Print package label" at bounding box center [88, 349] width 65 height 15
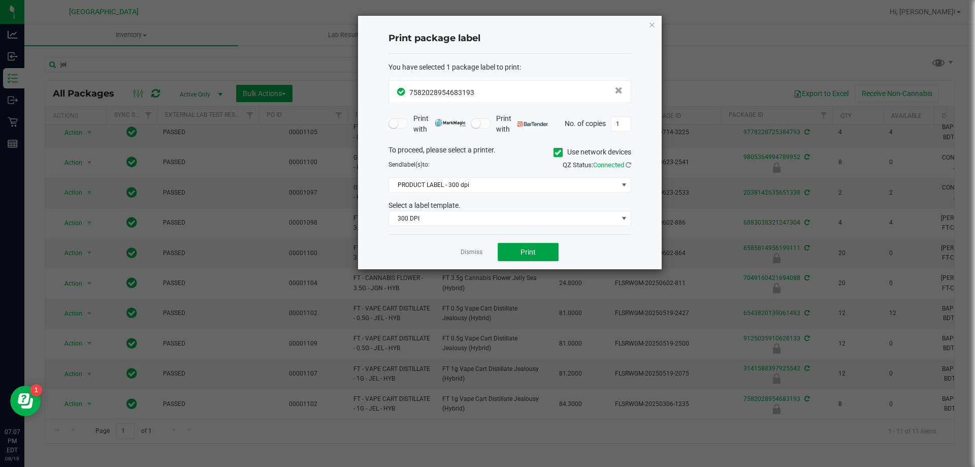
click at [536, 246] on button "Print" at bounding box center [528, 252] width 61 height 18
click at [480, 247] on app-cancel-button "Dismiss" at bounding box center [472, 252] width 22 height 11
click at [477, 250] on link "Dismiss" at bounding box center [472, 252] width 22 height 9
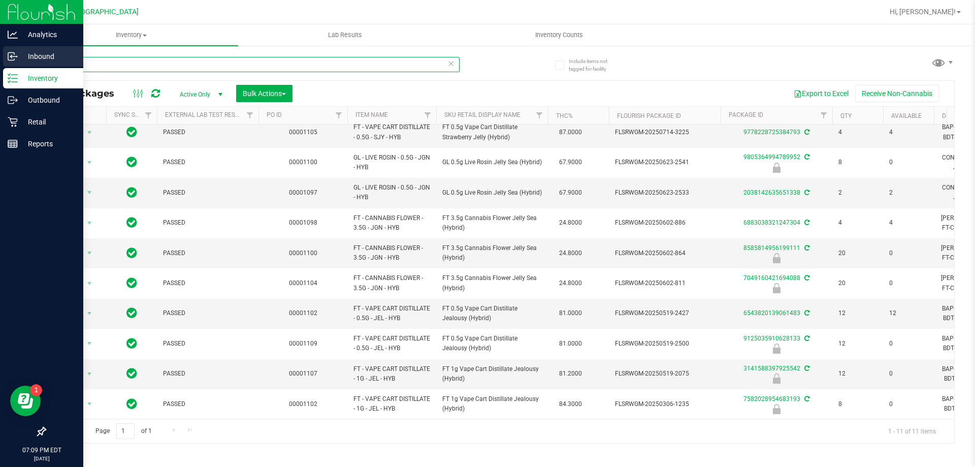
drag, startPoint x: 215, startPoint y: 68, endPoint x: 0, endPoint y: 65, distance: 215.4
click at [0, 65] on div "Analytics Inbound Inventory Outbound Retail Reports 07:09 PM EDT [DATE] 08/19 P…" at bounding box center [487, 233] width 975 height 467
type input "dsd"
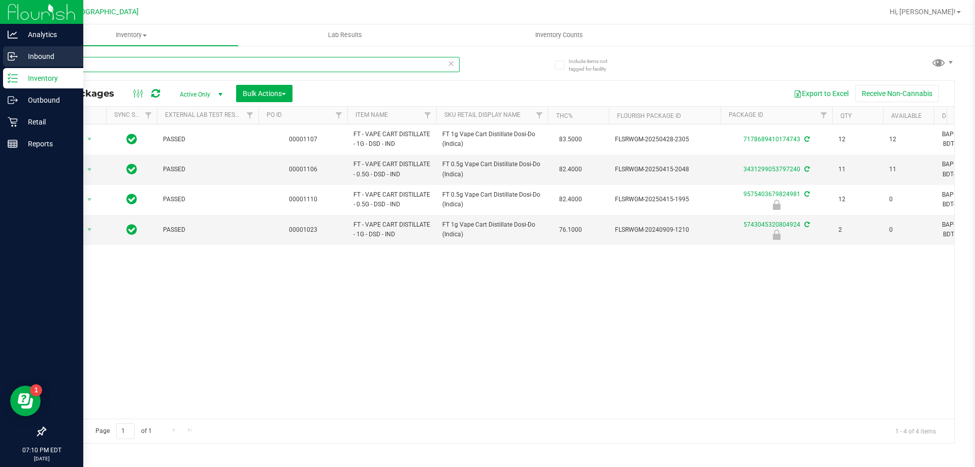
drag, startPoint x: 33, startPoint y: 64, endPoint x: 0, endPoint y: 64, distance: 33.0
click at [0, 64] on div "Analytics Inbound Inventory Outbound Retail Reports 07:10 PM EDT [DATE] 08/19 P…" at bounding box center [487, 233] width 975 height 467
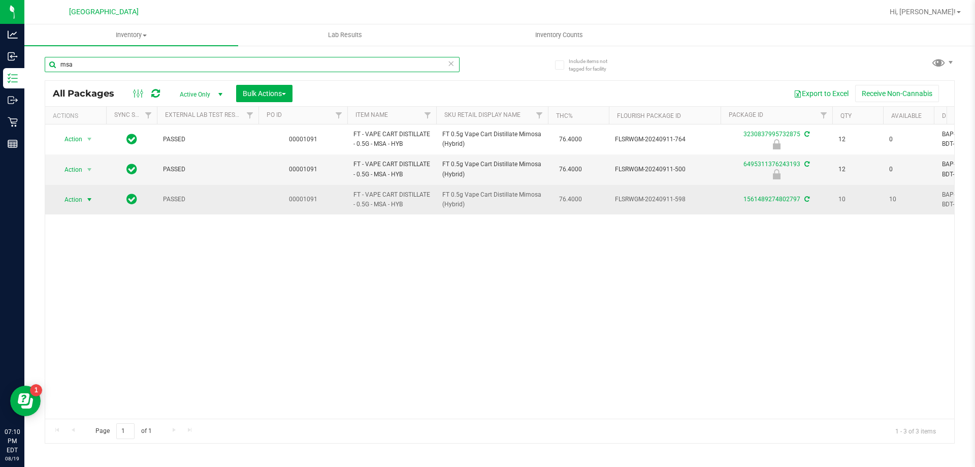
type input "msa"
click at [88, 194] on span "select" at bounding box center [89, 199] width 13 height 14
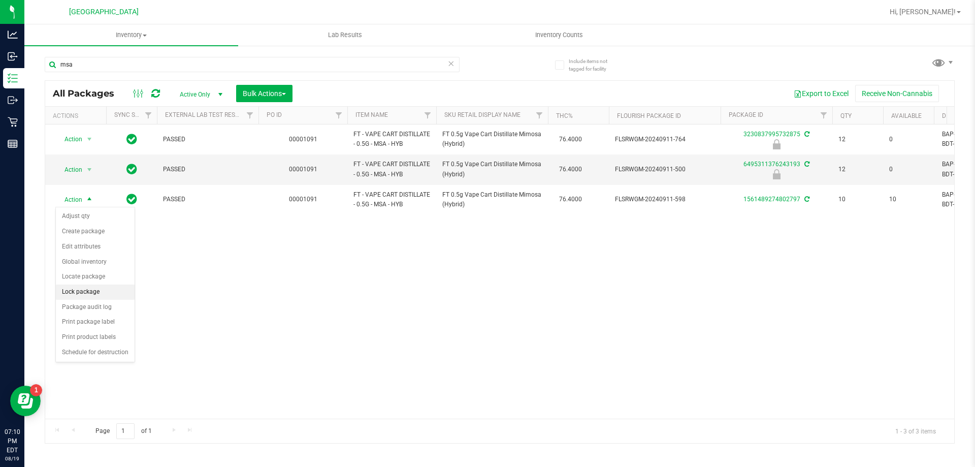
click at [77, 288] on li "Lock package" at bounding box center [95, 291] width 79 height 15
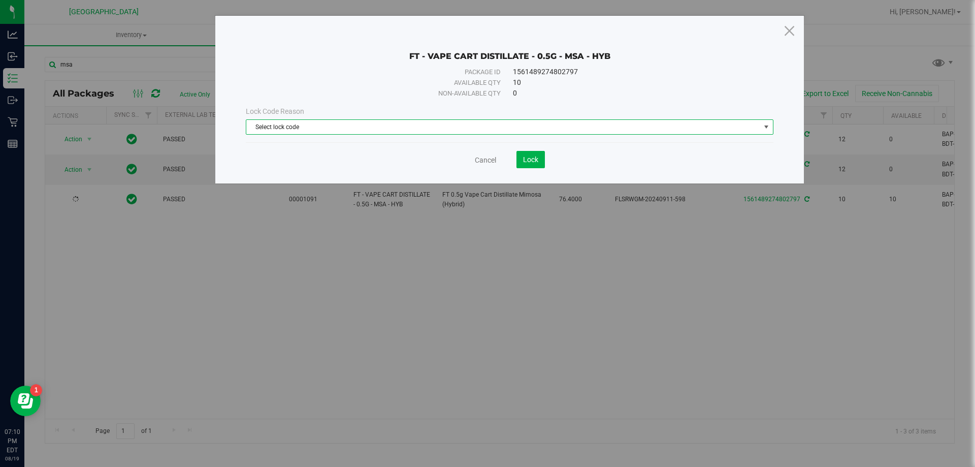
click at [496, 121] on span "Select lock code" at bounding box center [503, 127] width 514 height 14
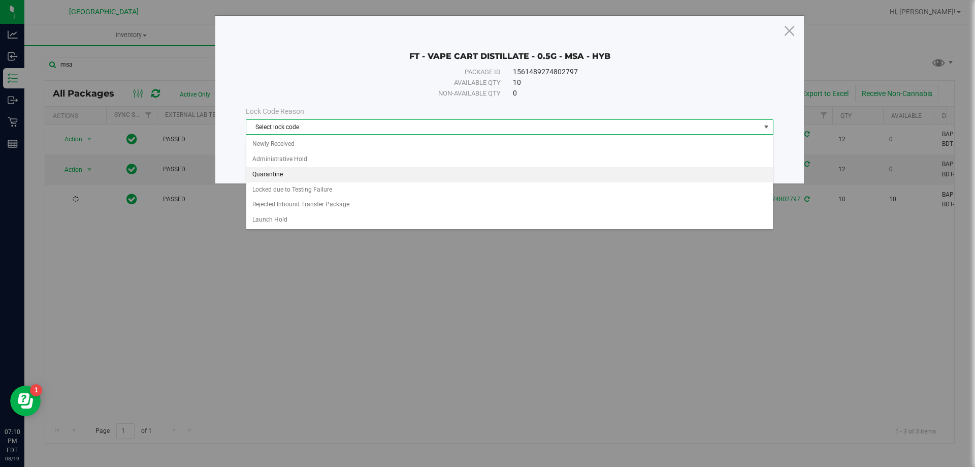
click at [287, 173] on li "Quarantine" at bounding box center [509, 174] width 527 height 15
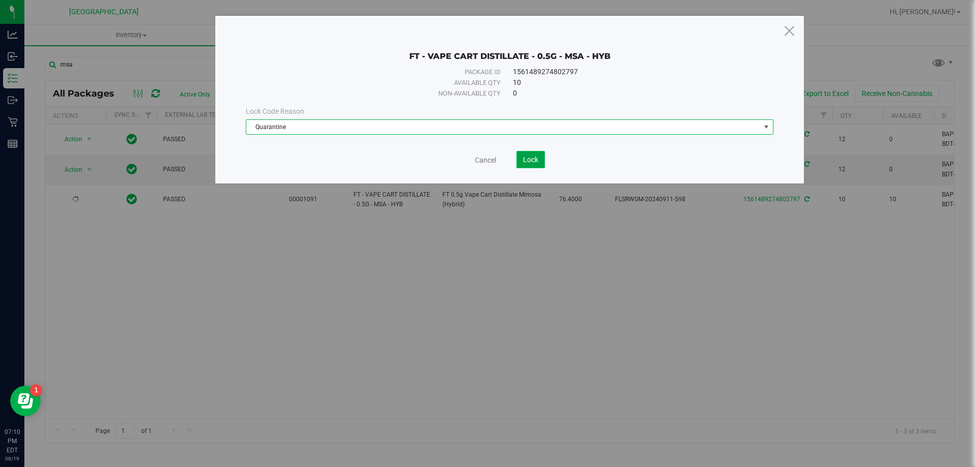
click at [527, 156] on span "Lock" at bounding box center [530, 159] width 15 height 8
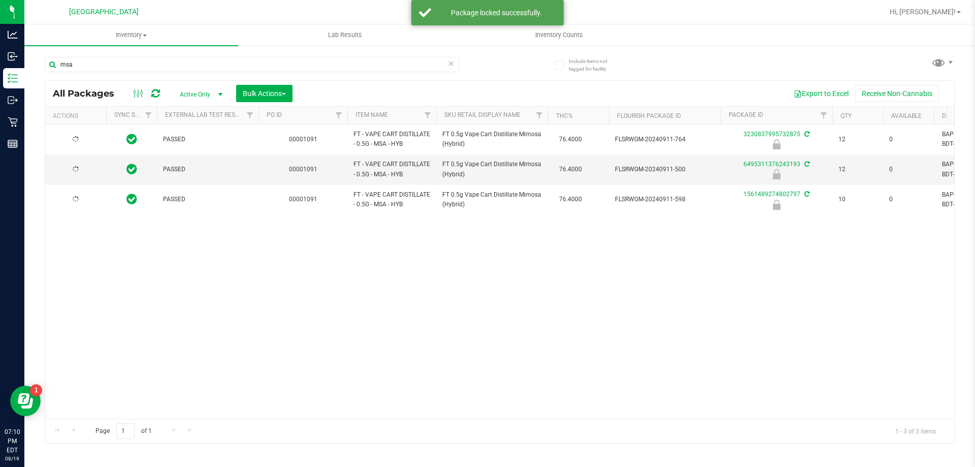
click at [683, 305] on div "PASSED 00001091 FT - VAPE CART DISTILLATE - 0.5G - MSA - HYB FT 0.5g Vape Cart …" at bounding box center [499, 271] width 909 height 294
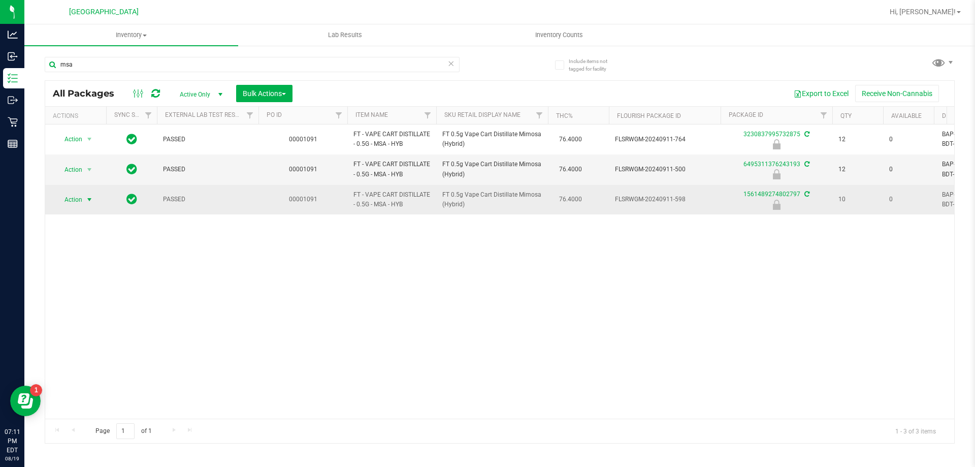
click at [80, 202] on span "Action" at bounding box center [68, 199] width 27 height 14
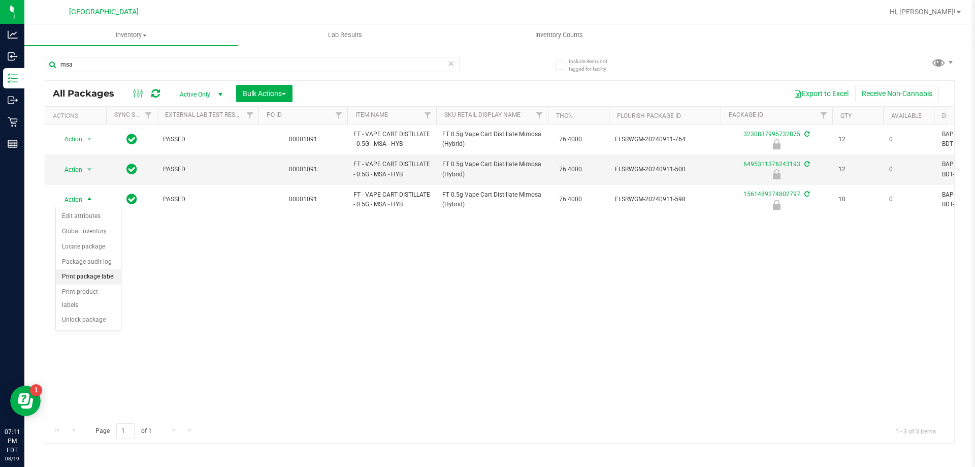
click at [99, 270] on li "Print package label" at bounding box center [88, 276] width 65 height 15
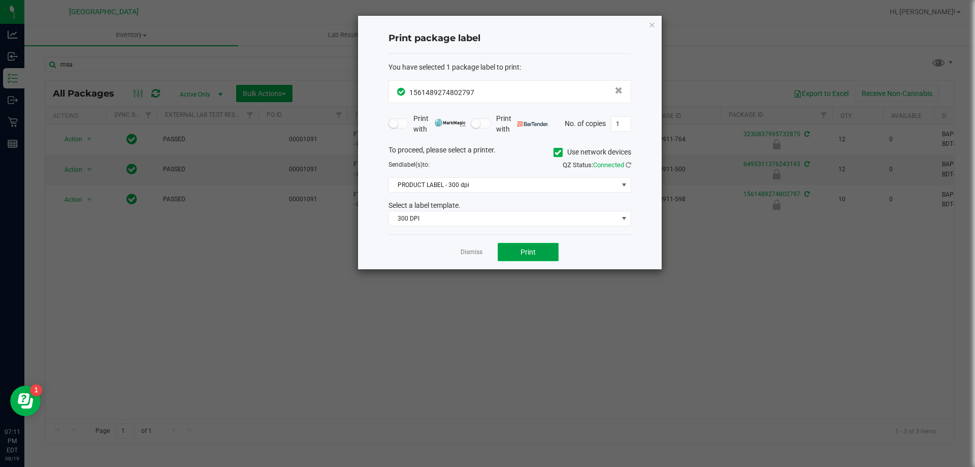
click at [532, 249] on span "Print" at bounding box center [528, 252] width 15 height 8
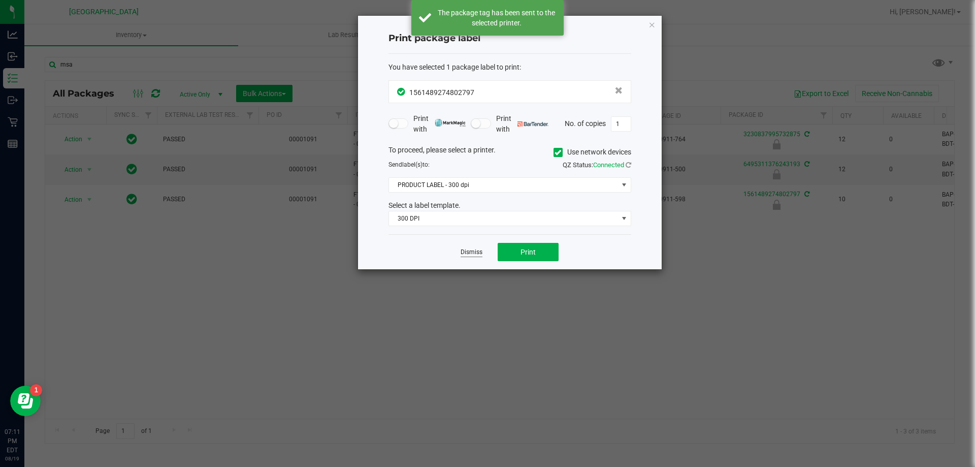
click at [470, 250] on link "Dismiss" at bounding box center [472, 252] width 22 height 9
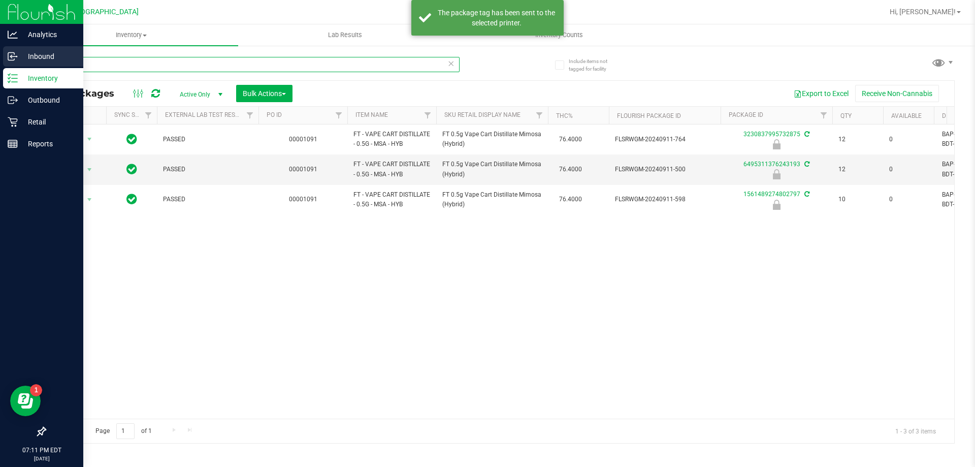
drag, startPoint x: 110, startPoint y: 69, endPoint x: 0, endPoint y: 55, distance: 111.0
click at [0, 55] on div "Analytics Inbound Inventory Outbound Retail Reports 07:11 PM EDT [DATE] 08/19 P…" at bounding box center [487, 233] width 975 height 467
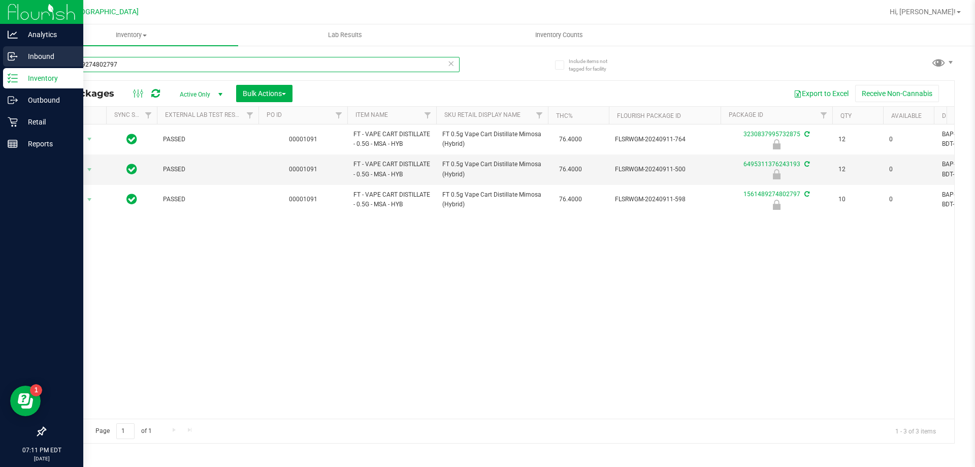
type input "1561489274802797"
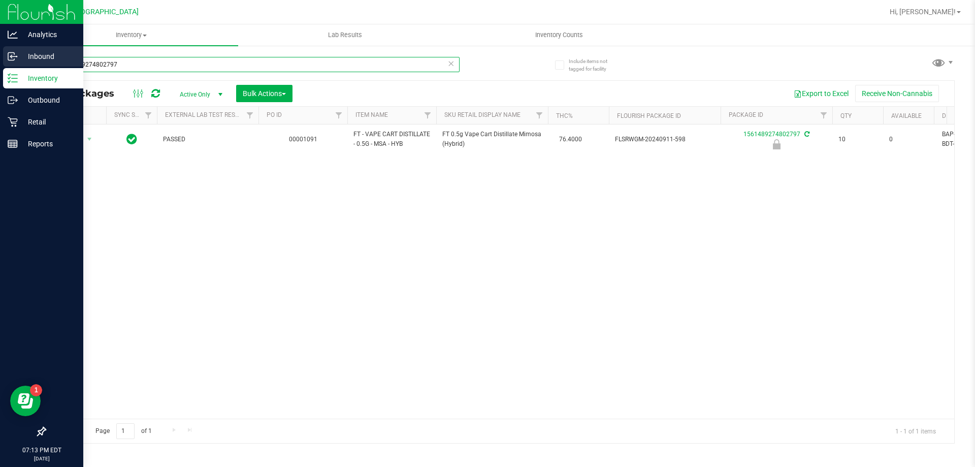
drag, startPoint x: 144, startPoint y: 66, endPoint x: 0, endPoint y: 59, distance: 144.4
click at [0, 59] on div "Analytics Inbound Inventory Outbound Retail Reports 07:13 PM EDT [DATE] 08/19 P…" at bounding box center [487, 233] width 975 height 467
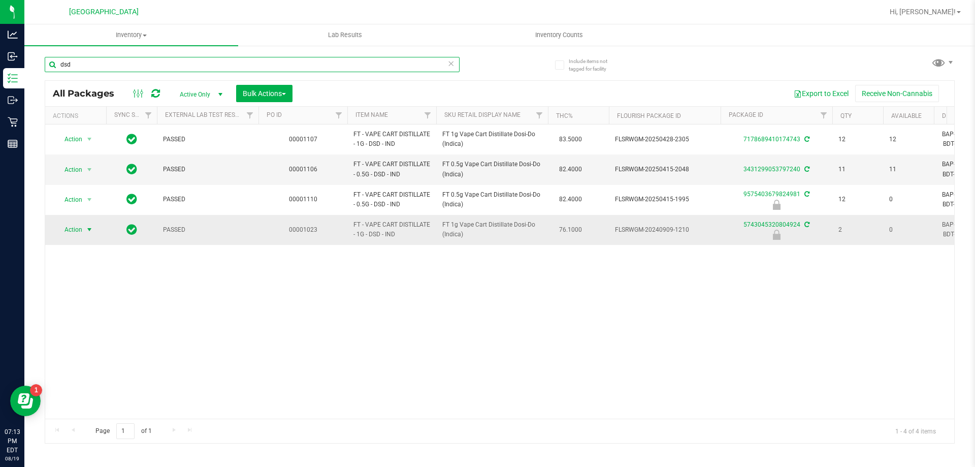
type input "dsd"
click at [83, 224] on span "select" at bounding box center [89, 229] width 13 height 14
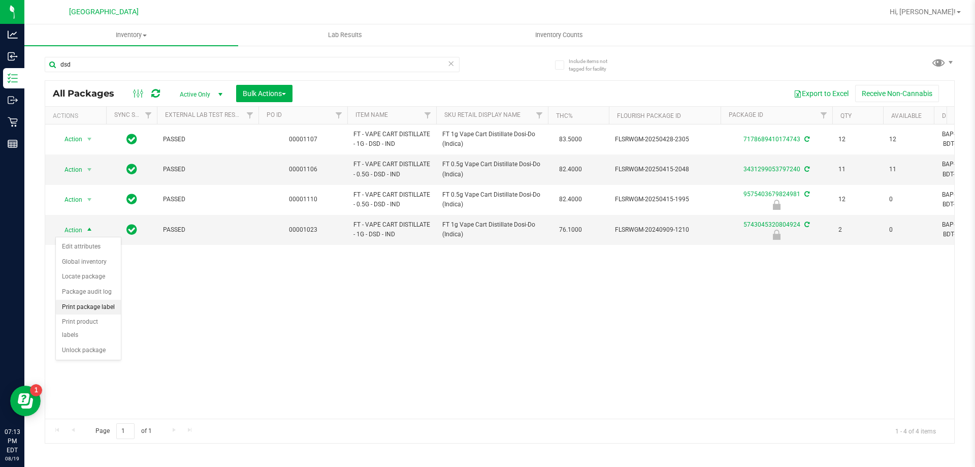
click at [104, 308] on li "Print package label" at bounding box center [88, 307] width 65 height 15
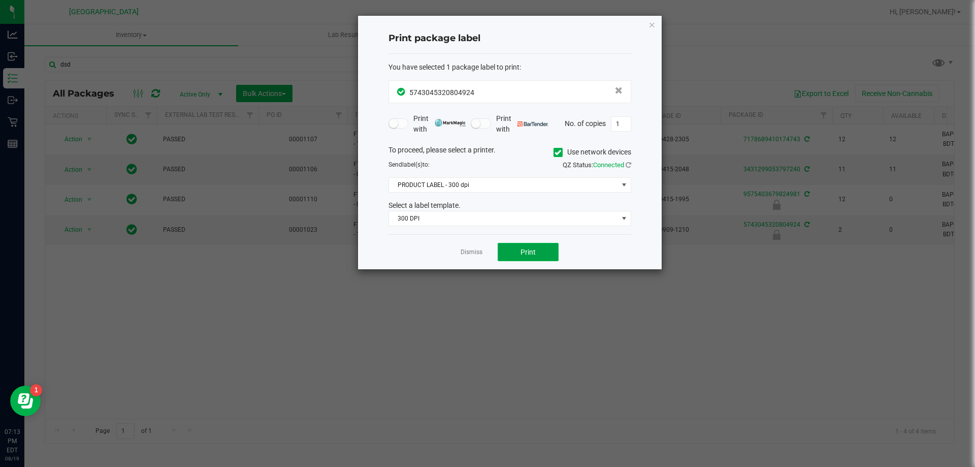
click at [537, 250] on button "Print" at bounding box center [528, 252] width 61 height 18
click at [478, 248] on link "Dismiss" at bounding box center [472, 252] width 22 height 9
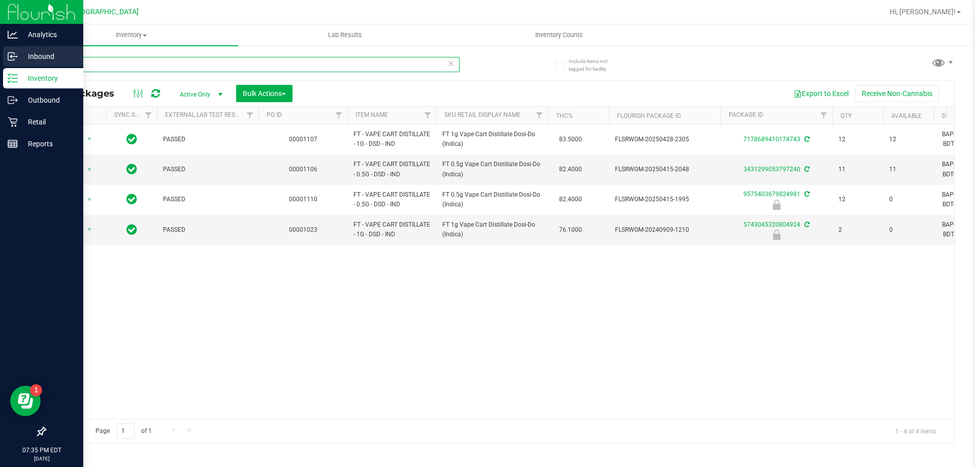
drag, startPoint x: 0, startPoint y: 57, endPoint x: 0, endPoint y: 50, distance: 7.6
click at [0, 51] on div "Analytics Inbound Inventory Outbound Retail Reports 07:35 PM EDT [DATE] 08/19 P…" at bounding box center [487, 233] width 975 height 467
type input "msa"
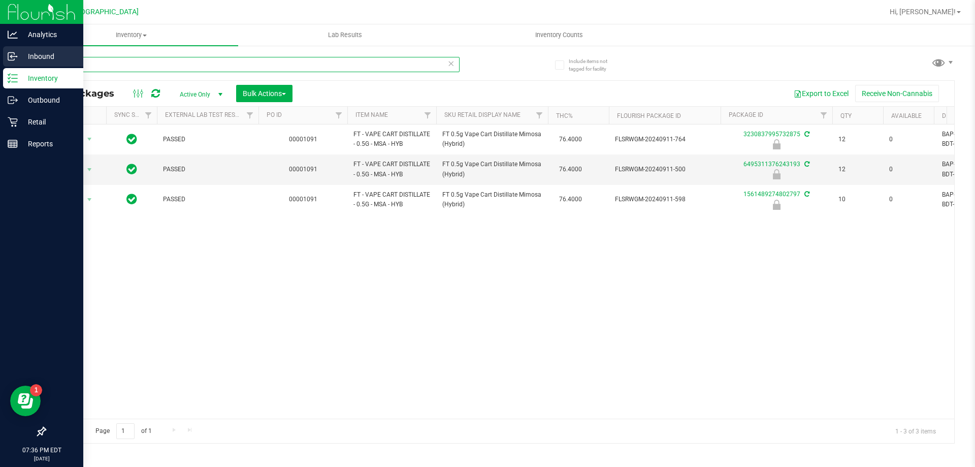
drag, startPoint x: 98, startPoint y: 65, endPoint x: 0, endPoint y: 52, distance: 98.3
click at [0, 52] on div "Analytics Inbound Inventory Outbound Retail Reports 07:36 PM EDT [DATE] 08/19 P…" at bounding box center [487, 233] width 975 height 467
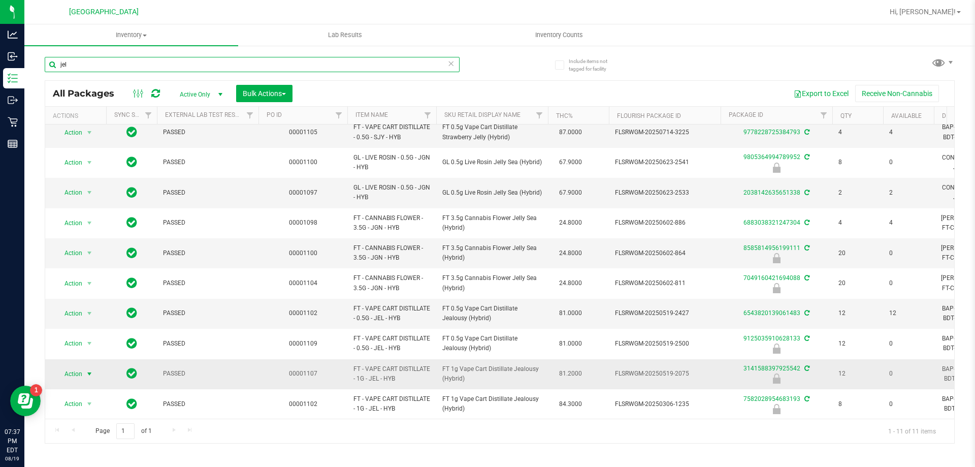
type input "jel"
click at [90, 370] on span "select" at bounding box center [89, 374] width 8 height 8
click at [96, 355] on li "Unlock package" at bounding box center [88, 362] width 65 height 15
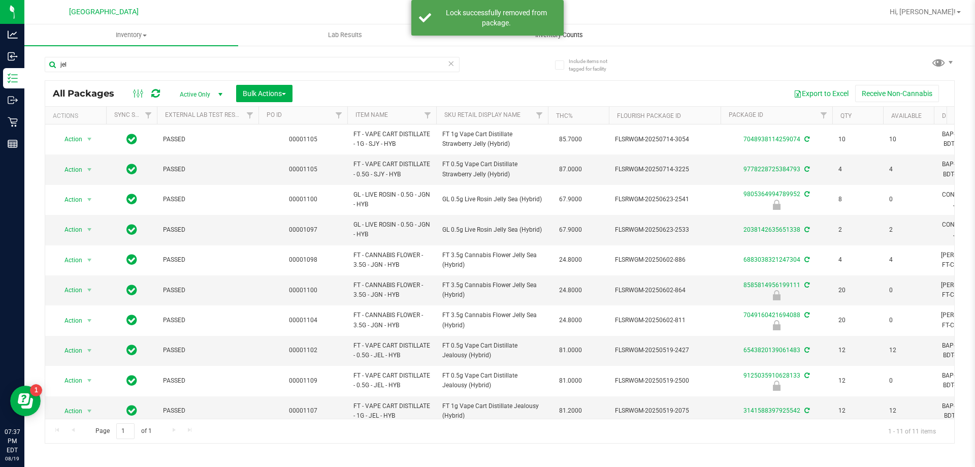
click at [576, 34] on span "Inventory Counts" at bounding box center [559, 34] width 75 height 9
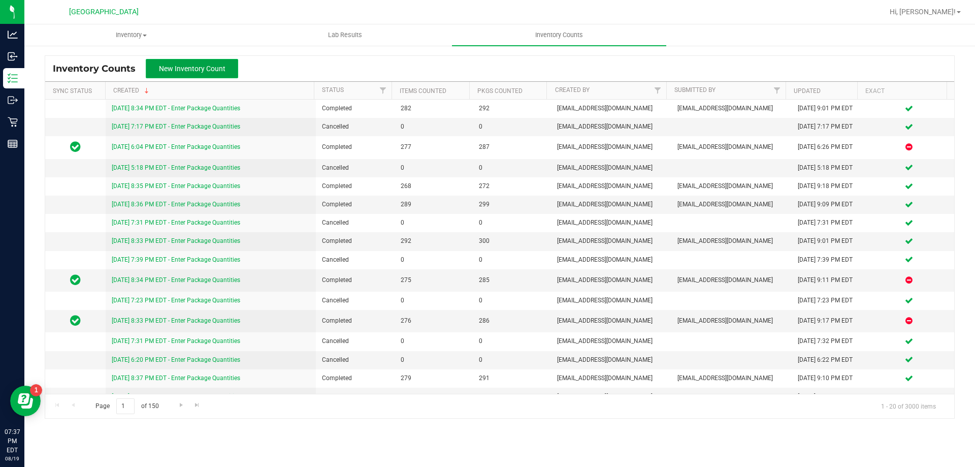
click at [196, 62] on button "New Inventory Count" at bounding box center [192, 68] width 92 height 19
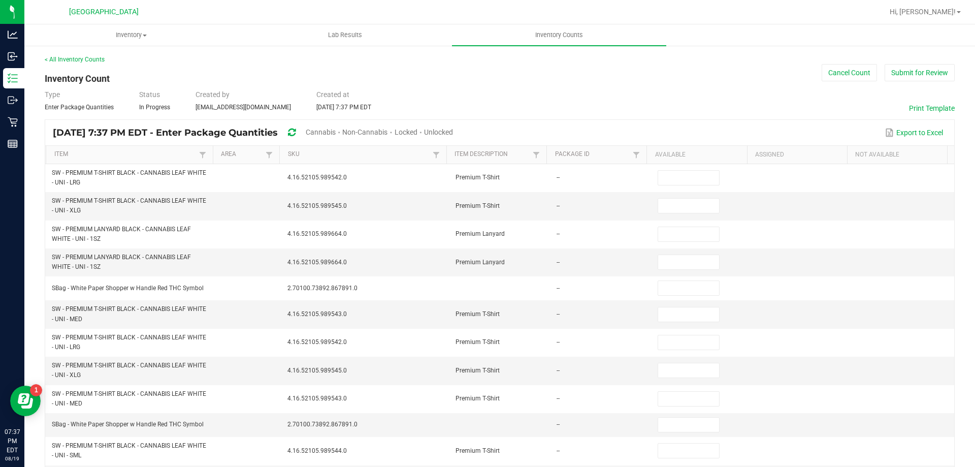
click at [336, 132] on span "Cannabis" at bounding box center [321, 132] width 30 height 8
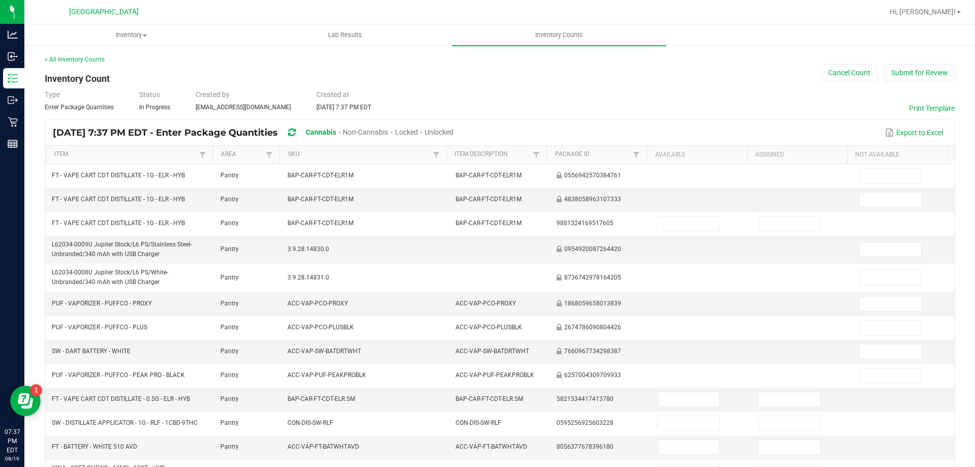
click at [454, 129] on span "Unlocked" at bounding box center [439, 132] width 29 height 8
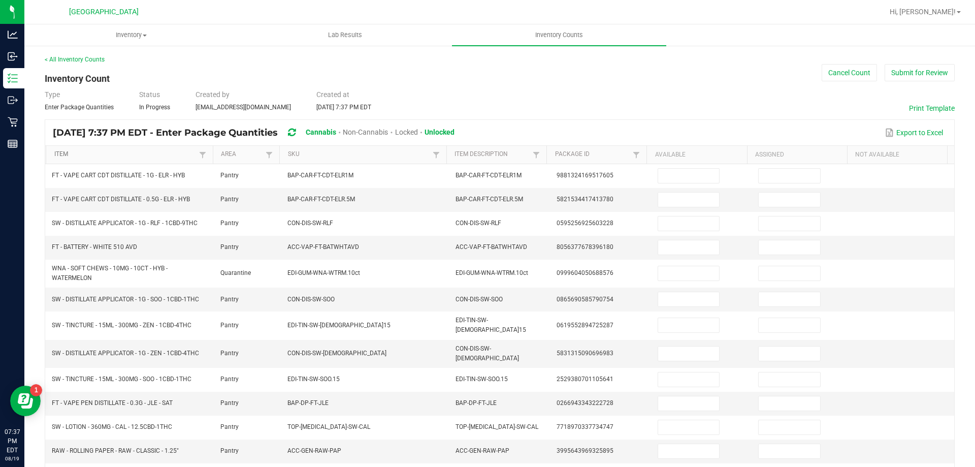
click at [163, 152] on link "Item" at bounding box center [125, 154] width 142 height 8
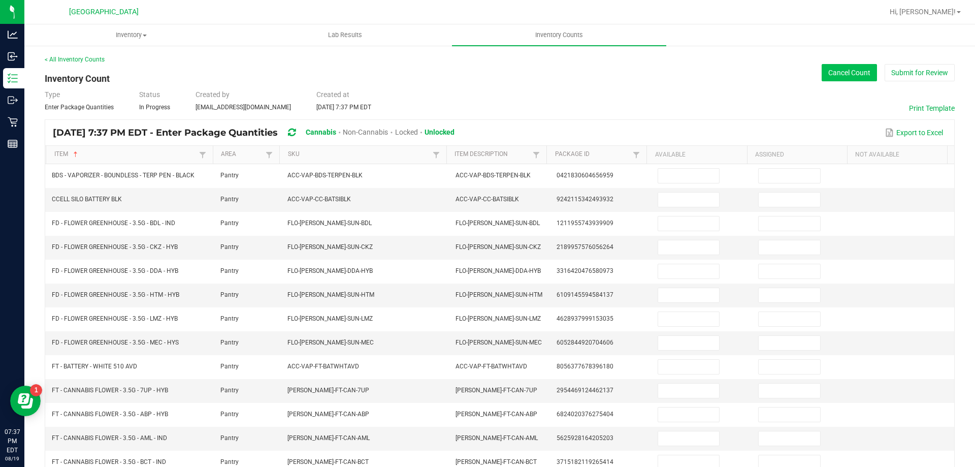
click at [827, 74] on button "Cancel Count" at bounding box center [849, 72] width 55 height 17
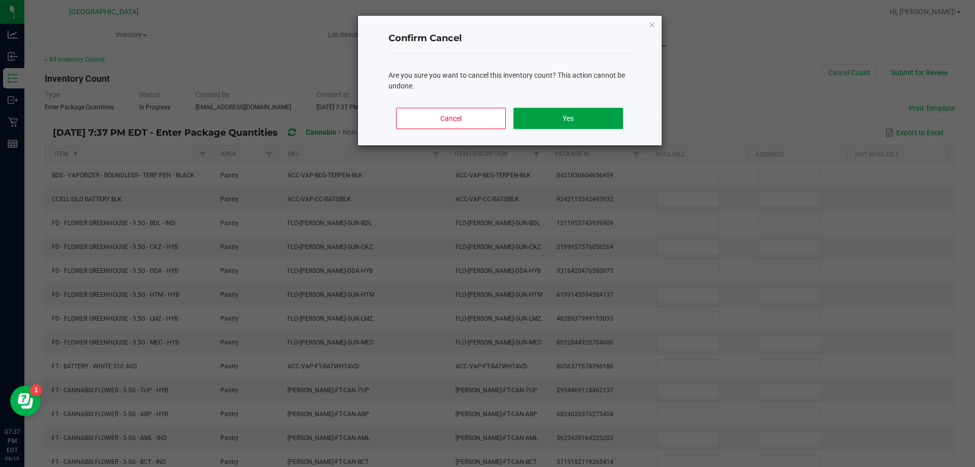
click at [602, 116] on button "Yes" at bounding box center [568, 118] width 109 height 21
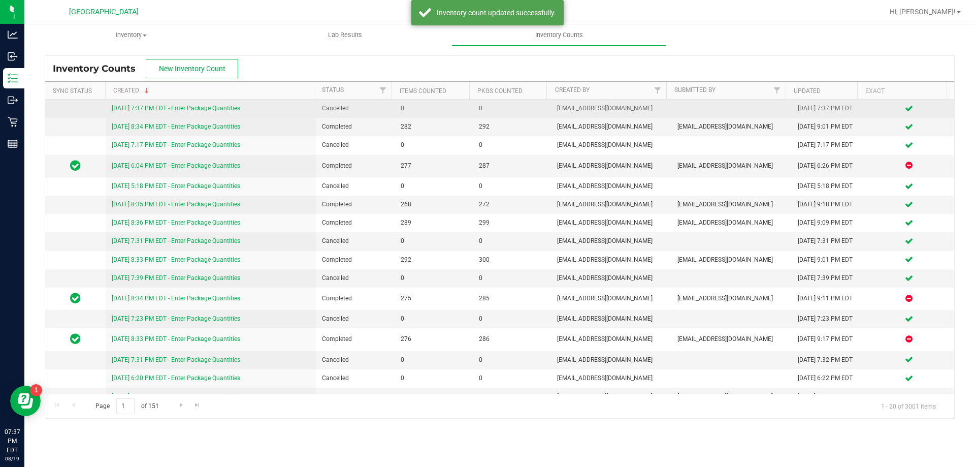
click at [200, 108] on link "[DATE] 7:37 PM EDT - Enter Package Quantities" at bounding box center [176, 108] width 129 height 7
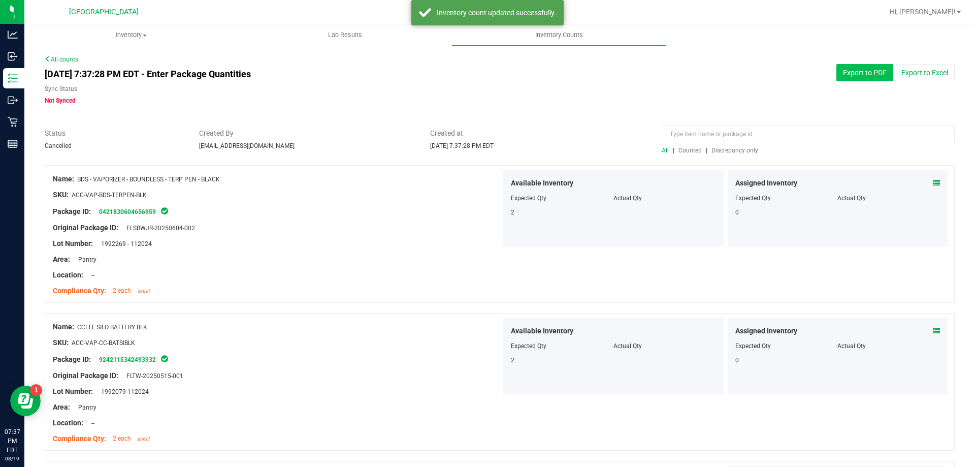
click at [871, 68] on button "Export to PDF" at bounding box center [865, 72] width 57 height 17
